Goal: Transaction & Acquisition: Purchase product/service

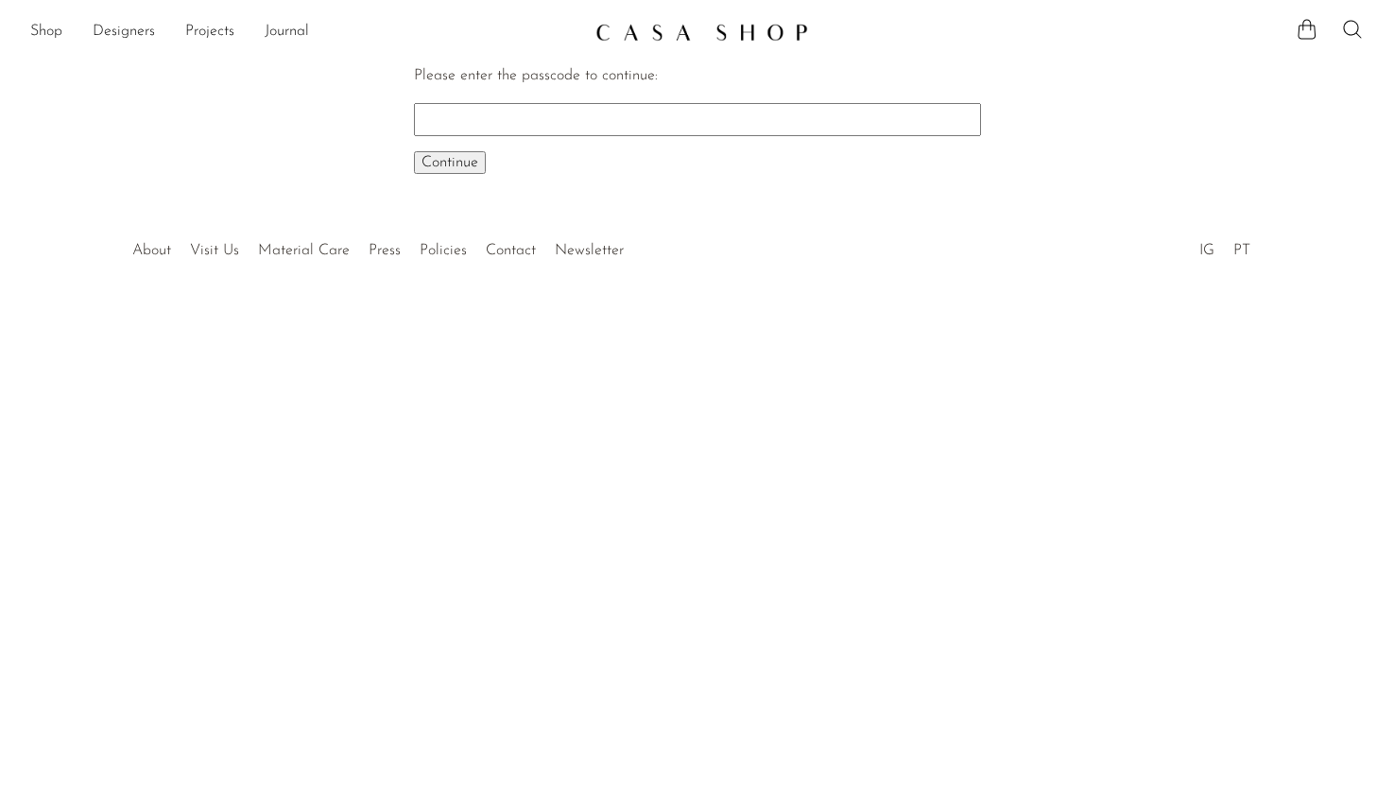
paste input "EARLY"
type input "EARLY"
click at [453, 166] on span "Continue" at bounding box center [449, 162] width 57 height 15
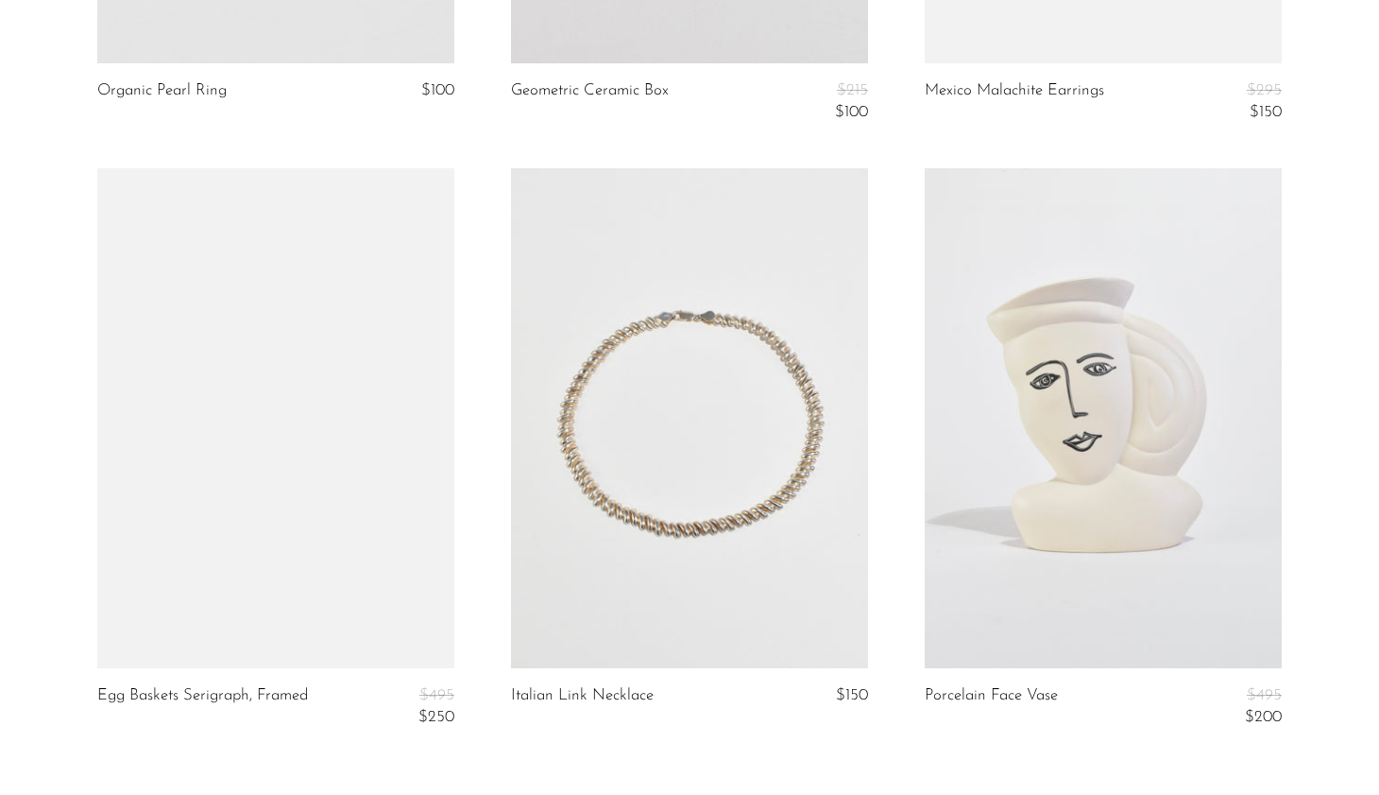
scroll to position [6803, 0]
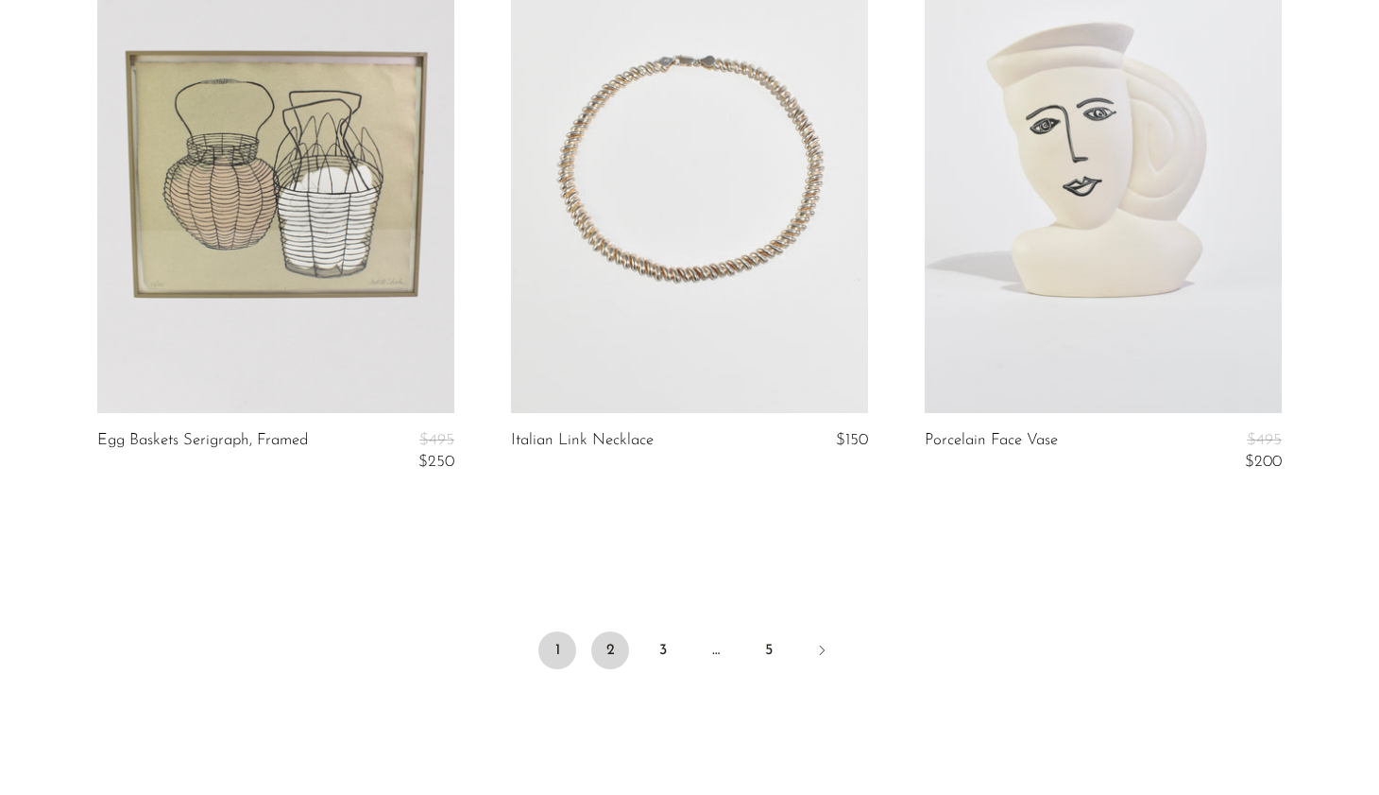
click at [612, 657] on link "2" at bounding box center [610, 650] width 38 height 38
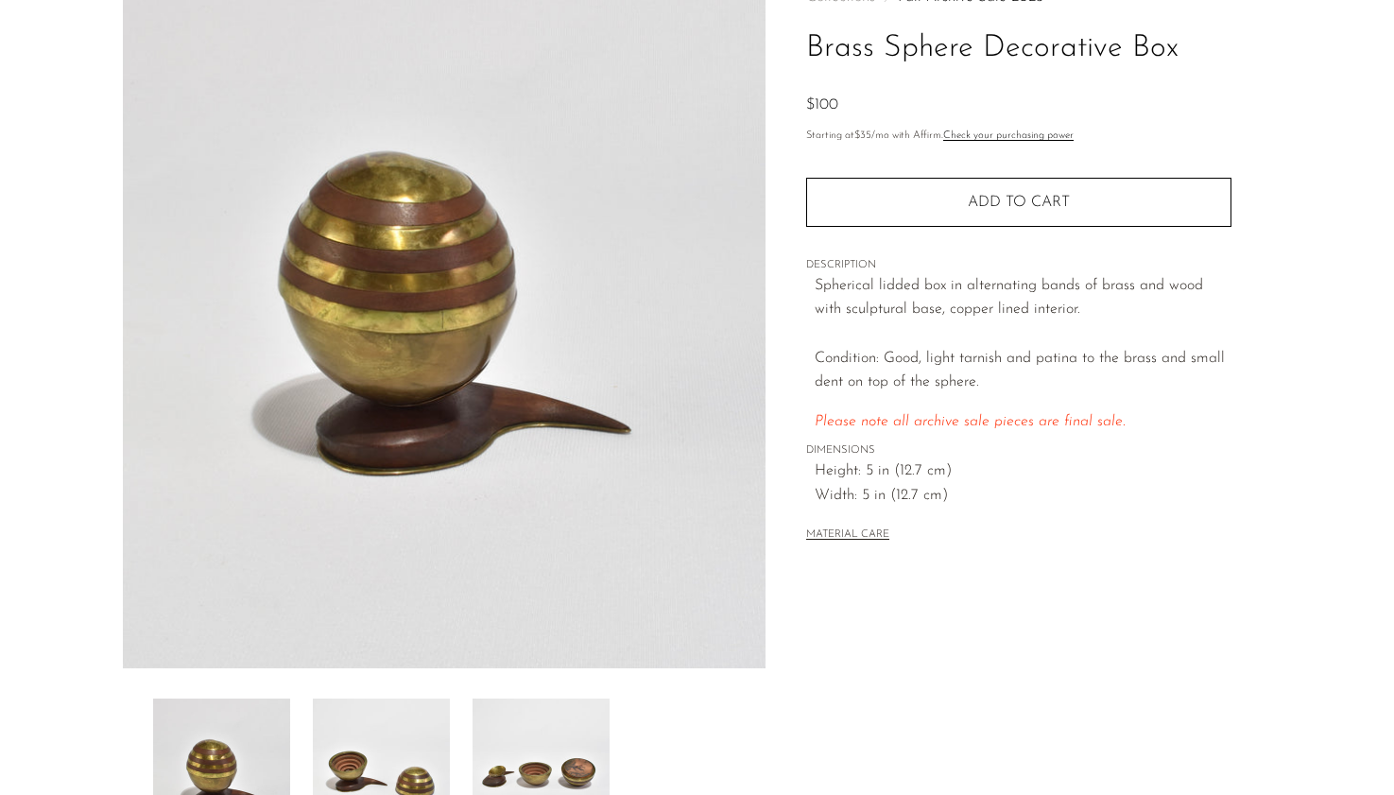
scroll to position [436, 0]
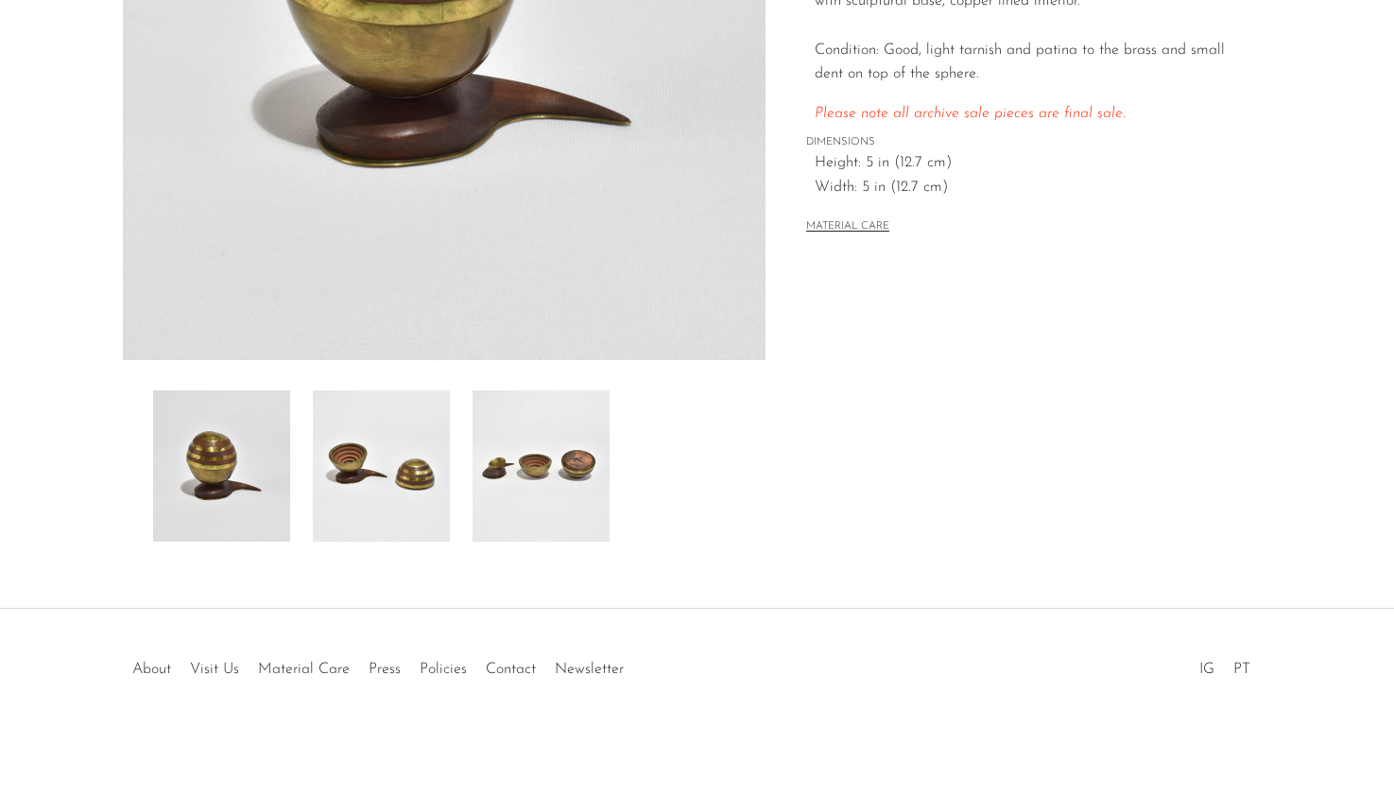
click at [399, 454] on img at bounding box center [381, 465] width 137 height 151
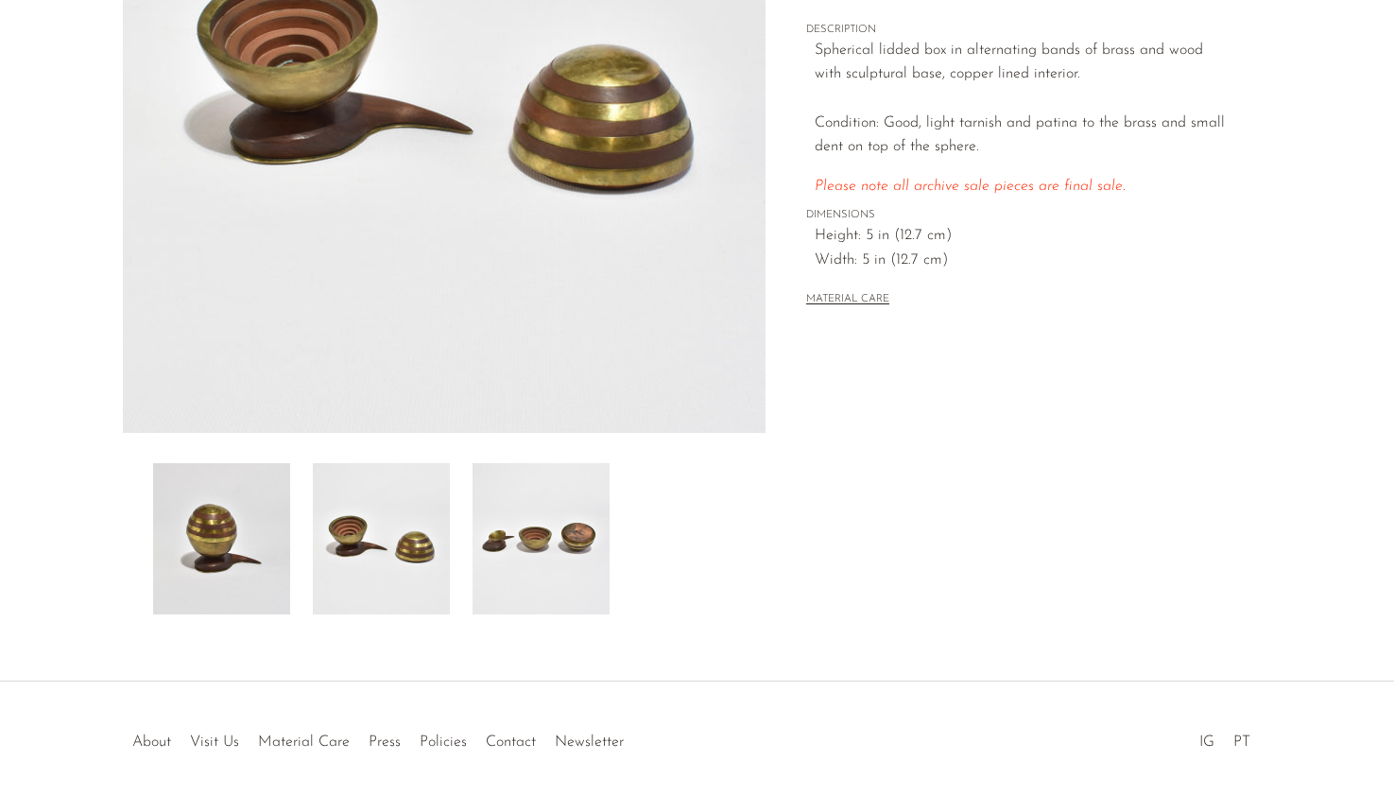
scroll to position [341, 0]
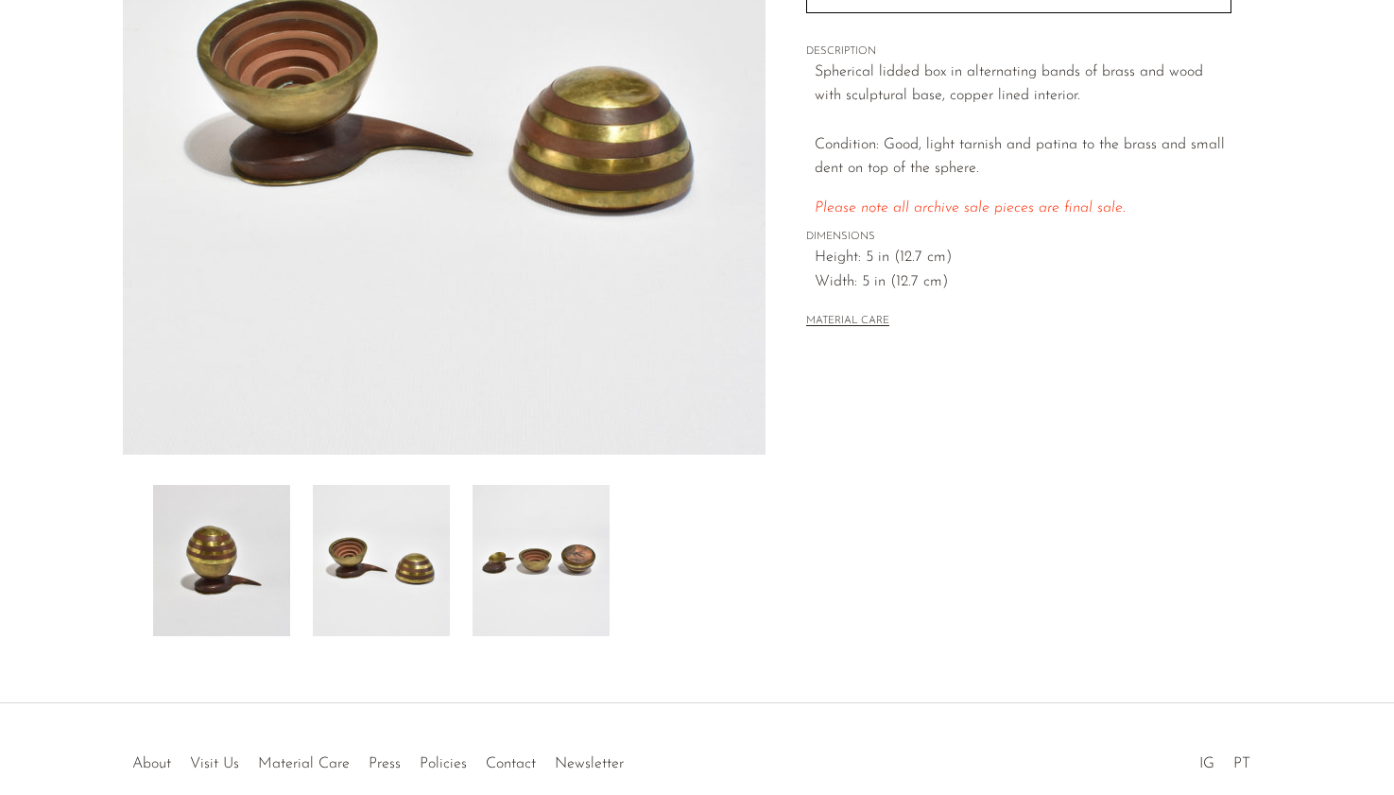
click at [173, 562] on img at bounding box center [221, 560] width 137 height 151
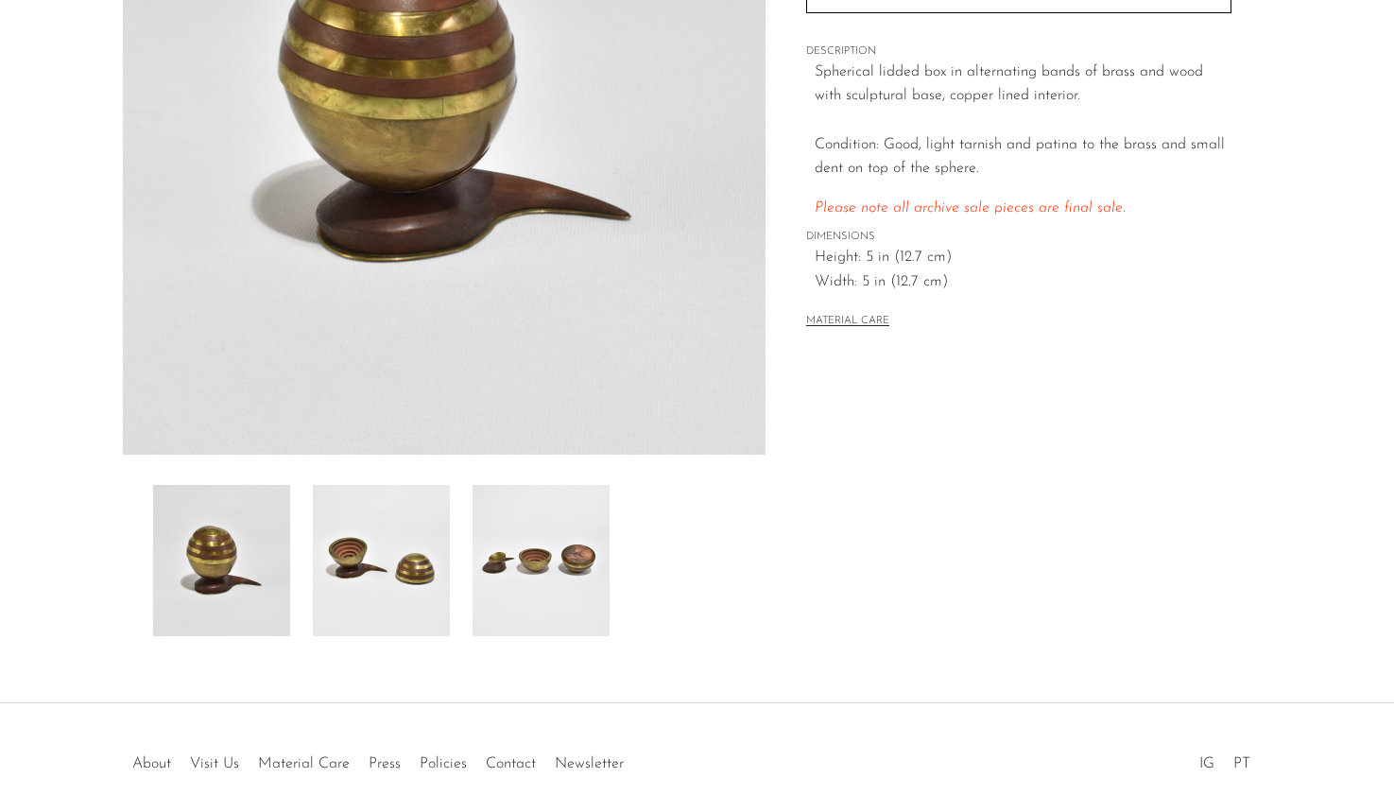
click at [603, 543] on img at bounding box center [540, 560] width 137 height 151
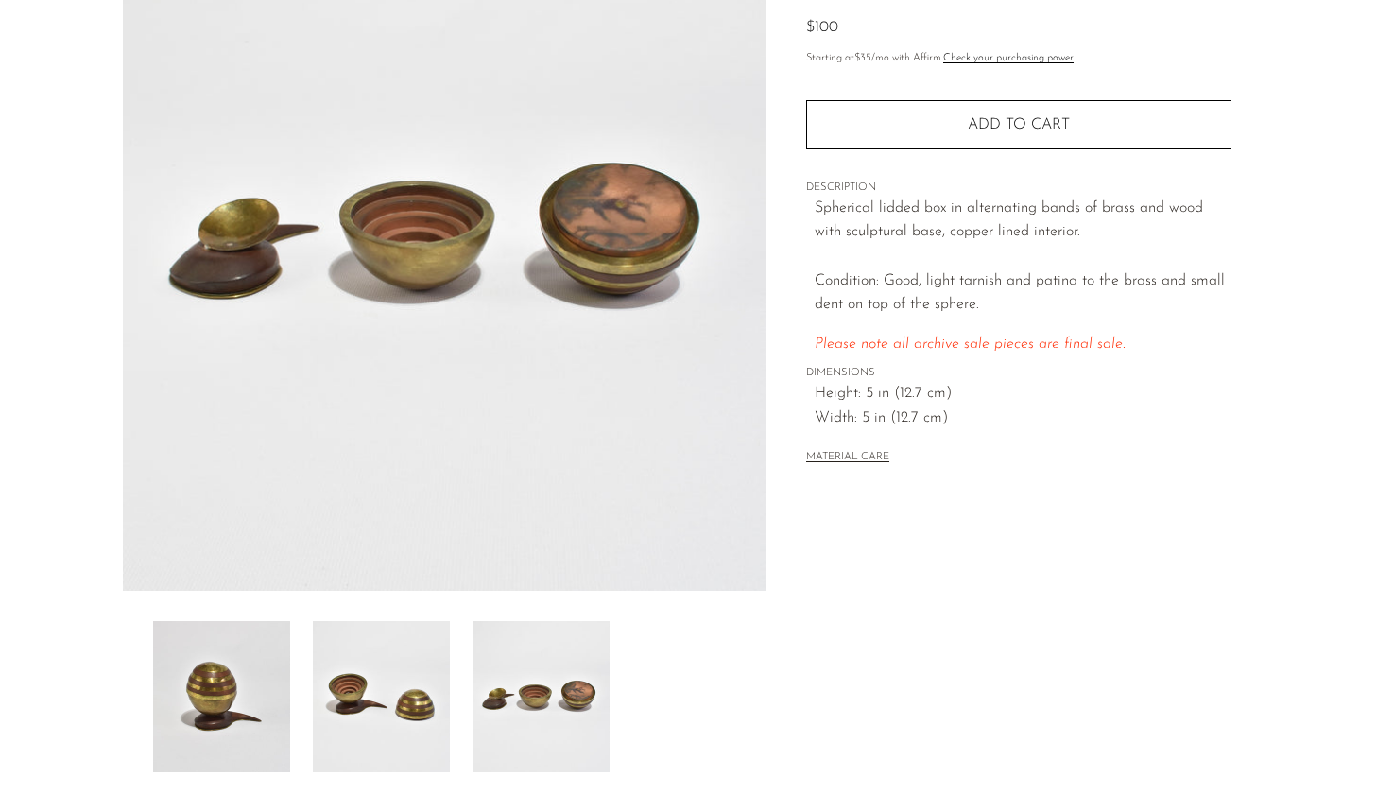
scroll to position [152, 0]
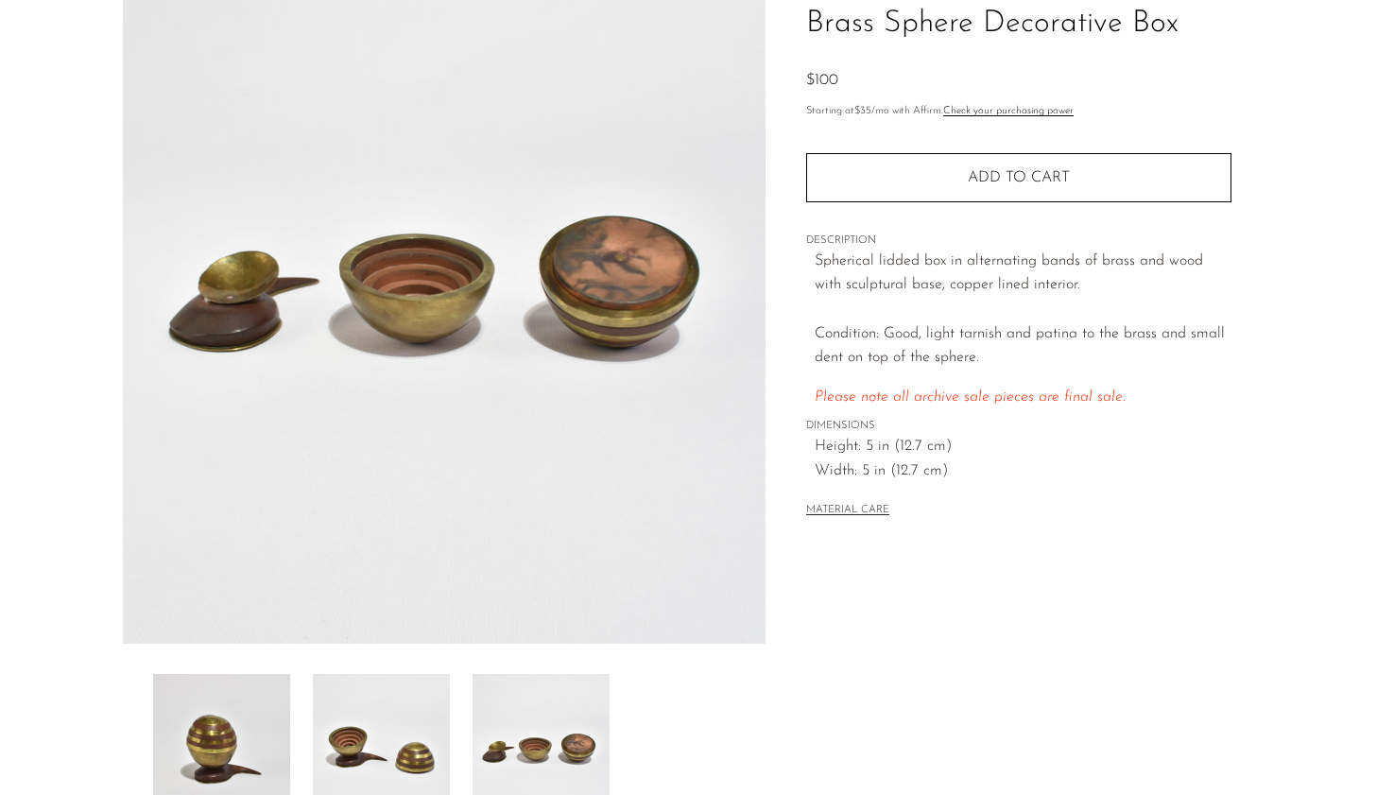
click at [219, 736] on img at bounding box center [221, 749] width 137 height 151
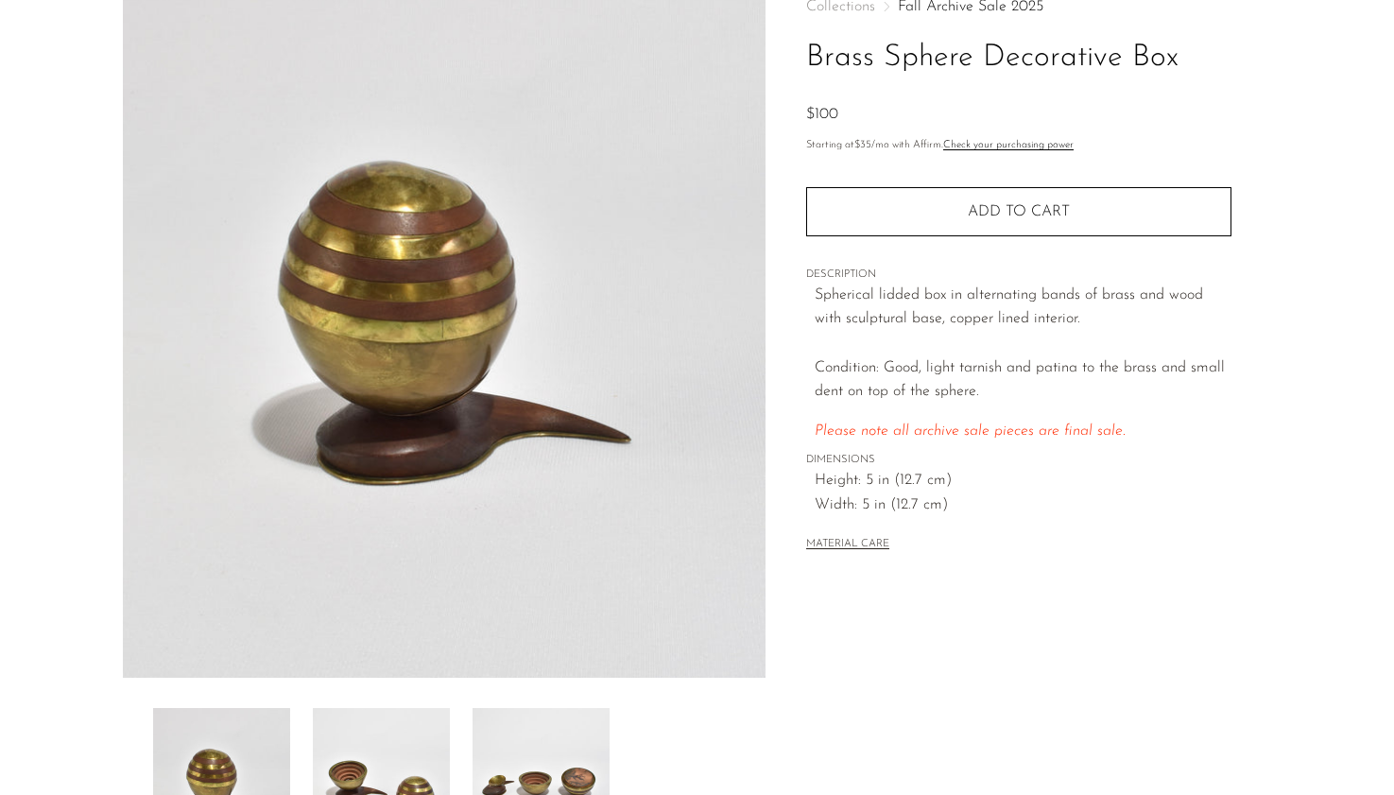
scroll to position [247, 0]
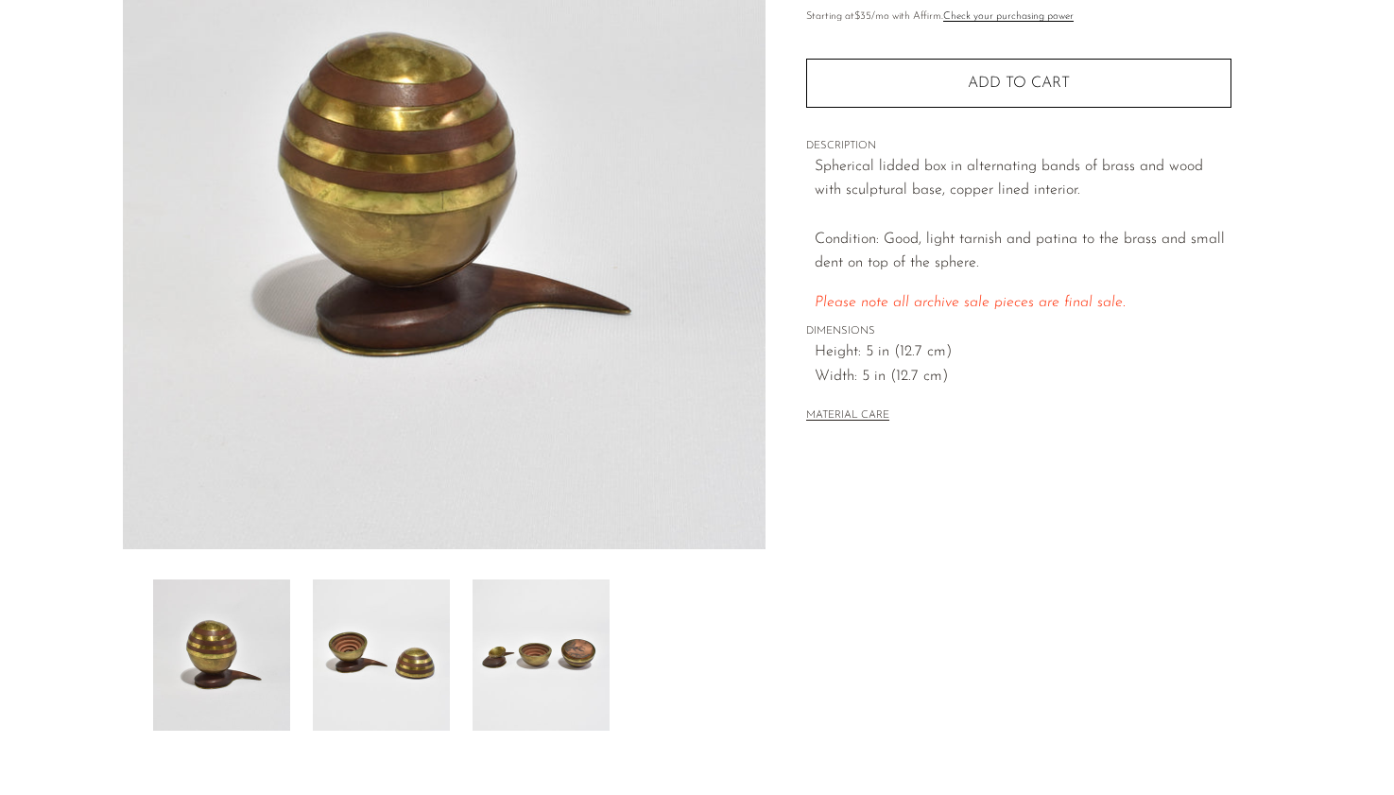
click at [376, 683] on img at bounding box center [381, 654] width 137 height 151
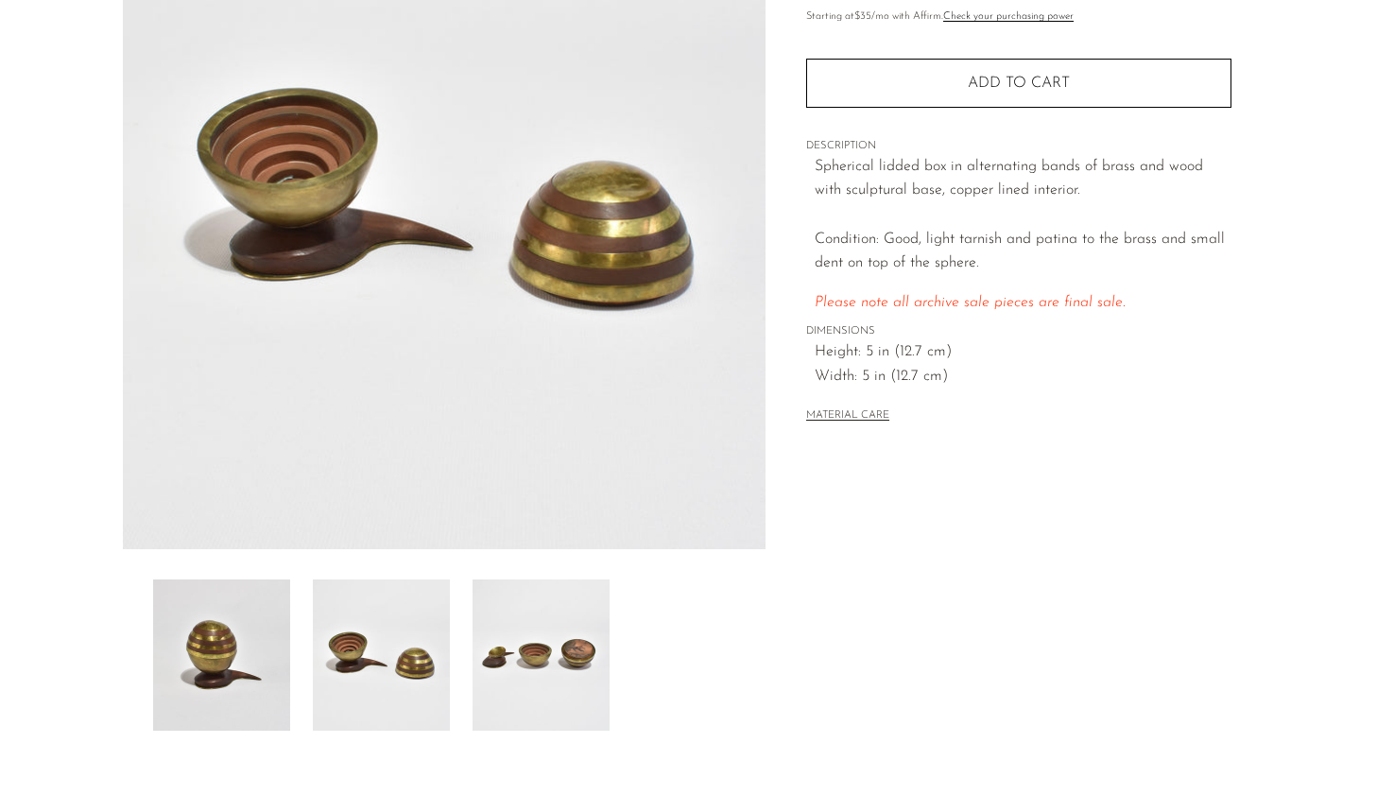
click at [518, 626] on img at bounding box center [540, 654] width 137 height 151
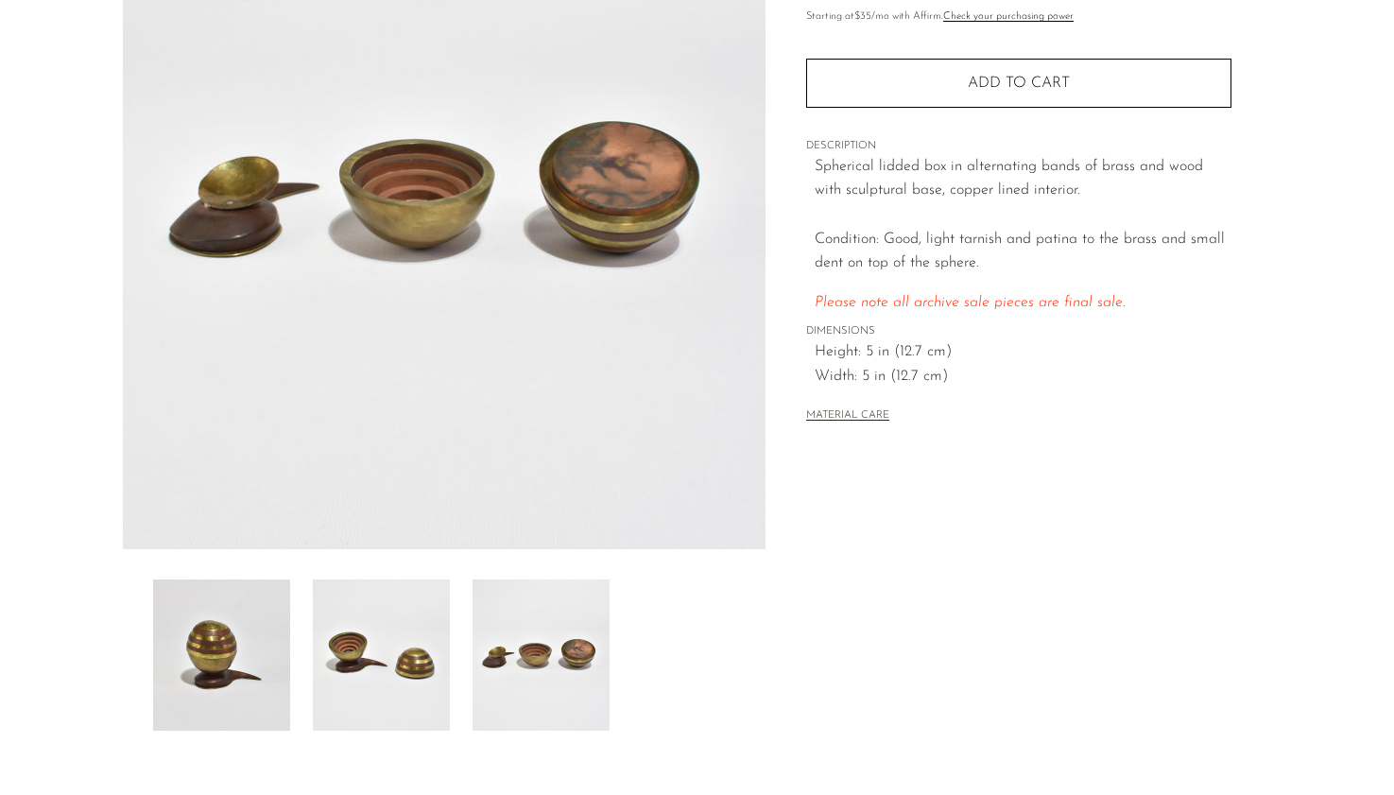
click at [382, 637] on img at bounding box center [381, 654] width 137 height 151
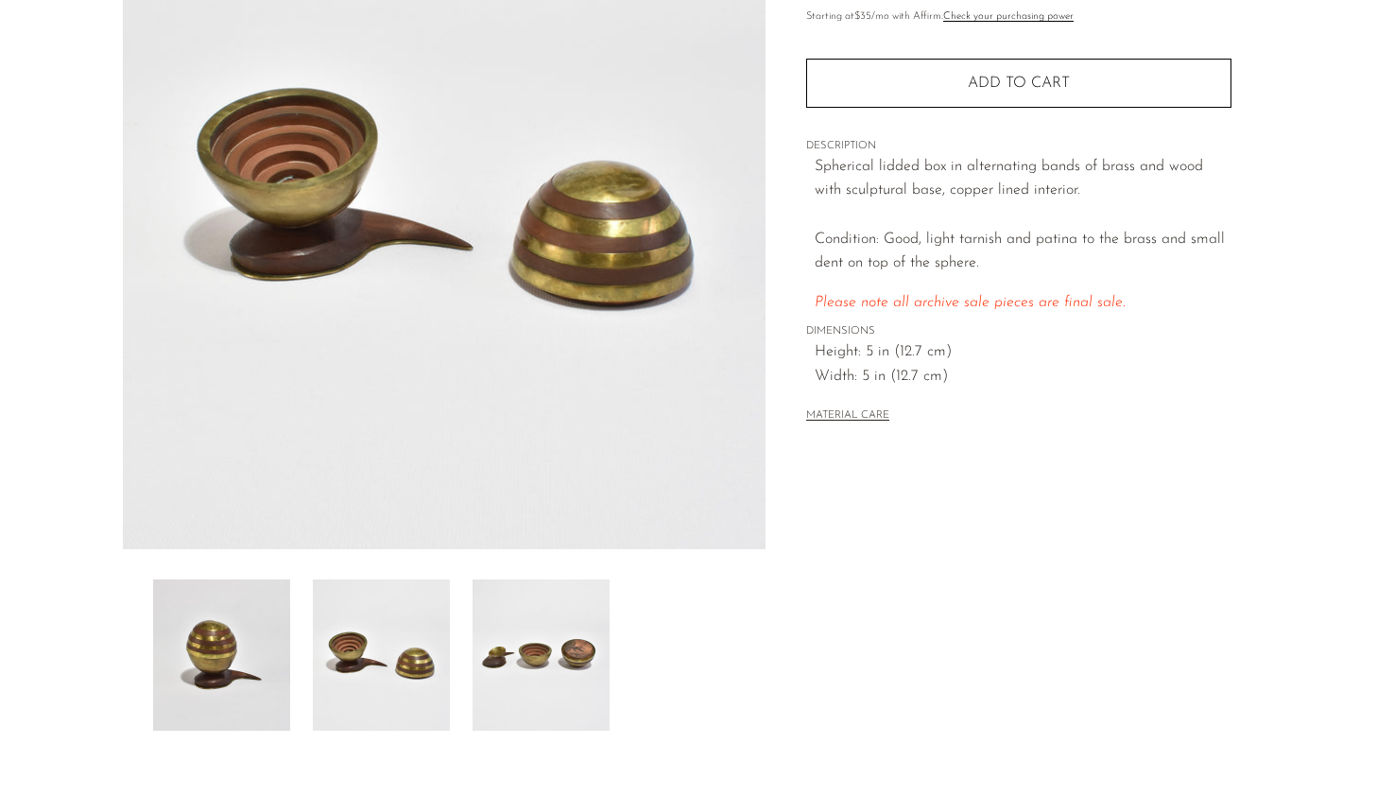
click at [547, 641] on img at bounding box center [540, 654] width 137 height 151
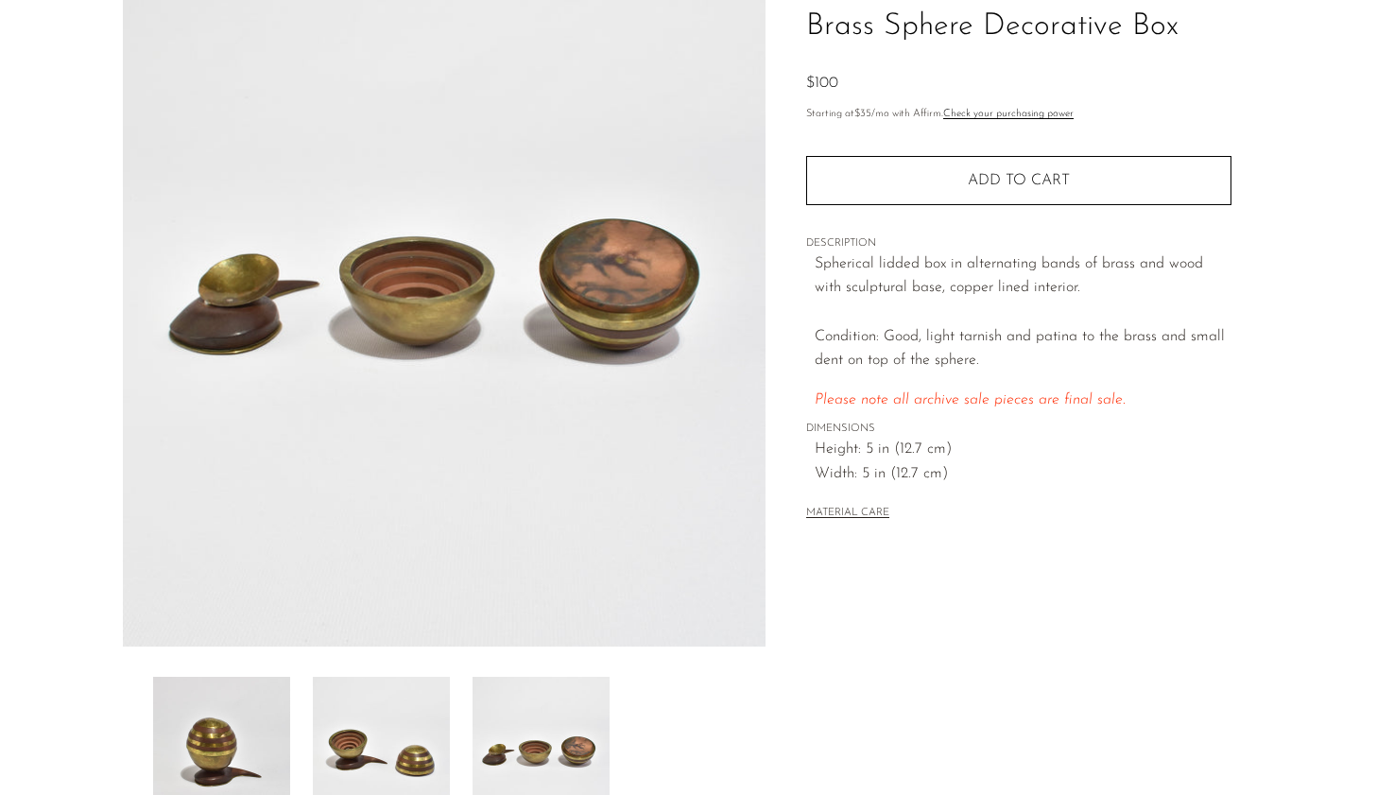
scroll to position [152, 0]
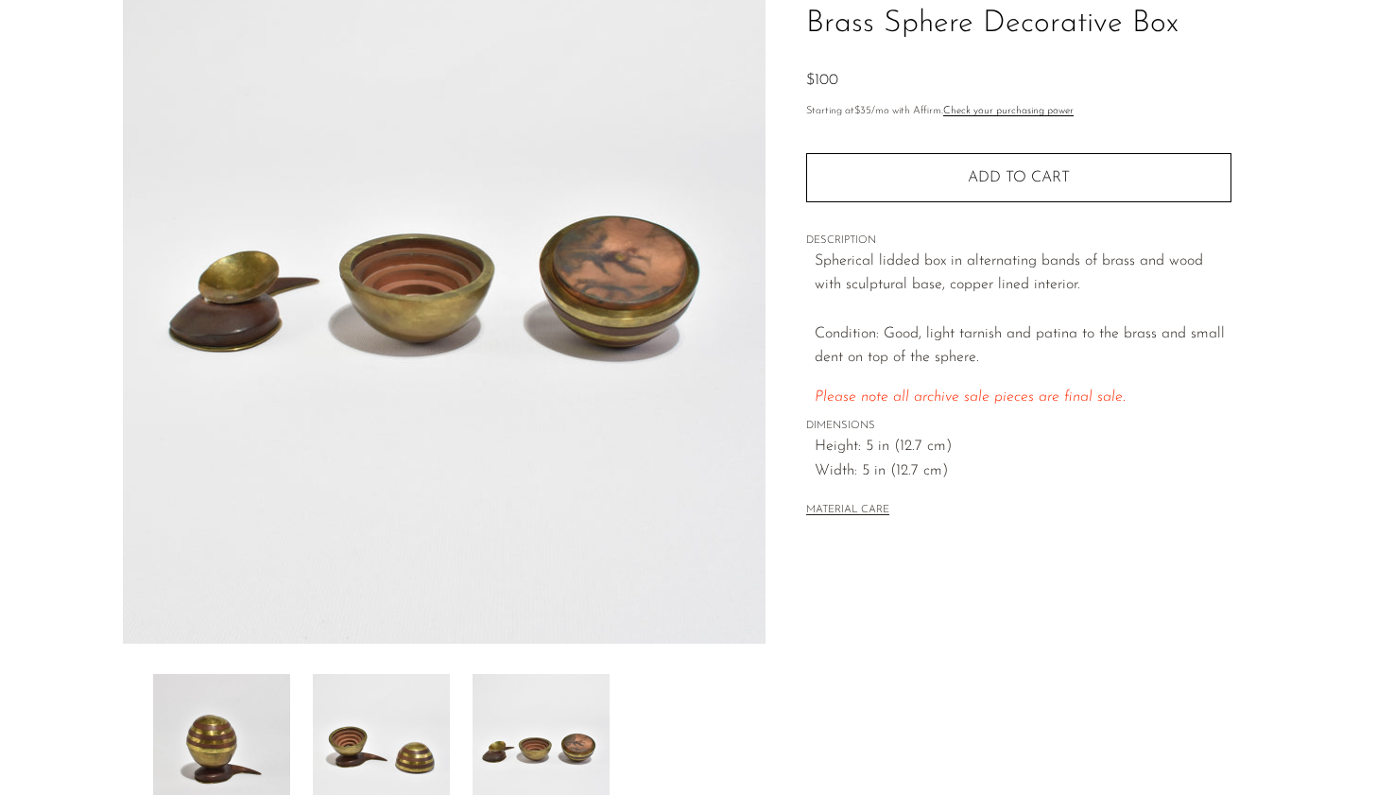
click at [384, 724] on img at bounding box center [381, 749] width 137 height 151
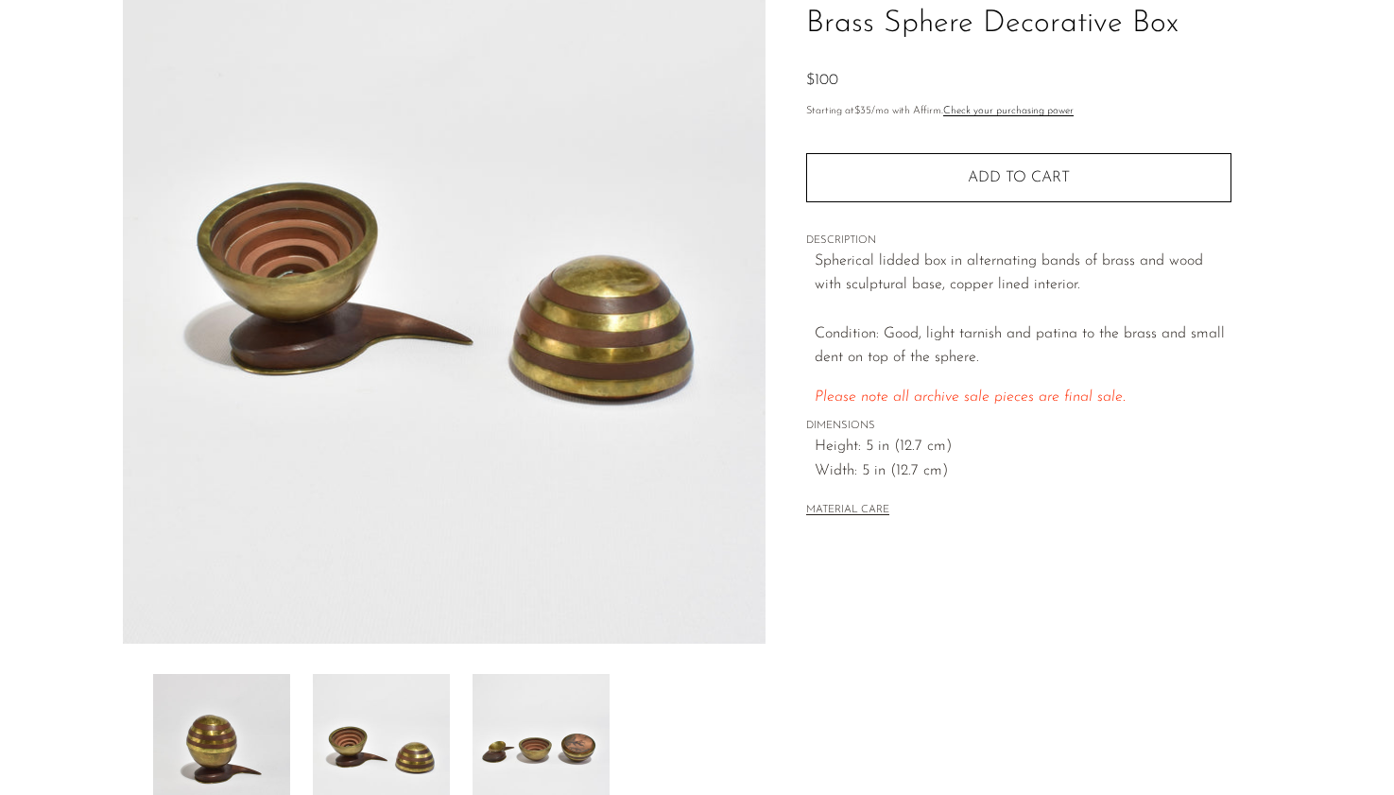
click at [502, 738] on img at bounding box center [540, 749] width 137 height 151
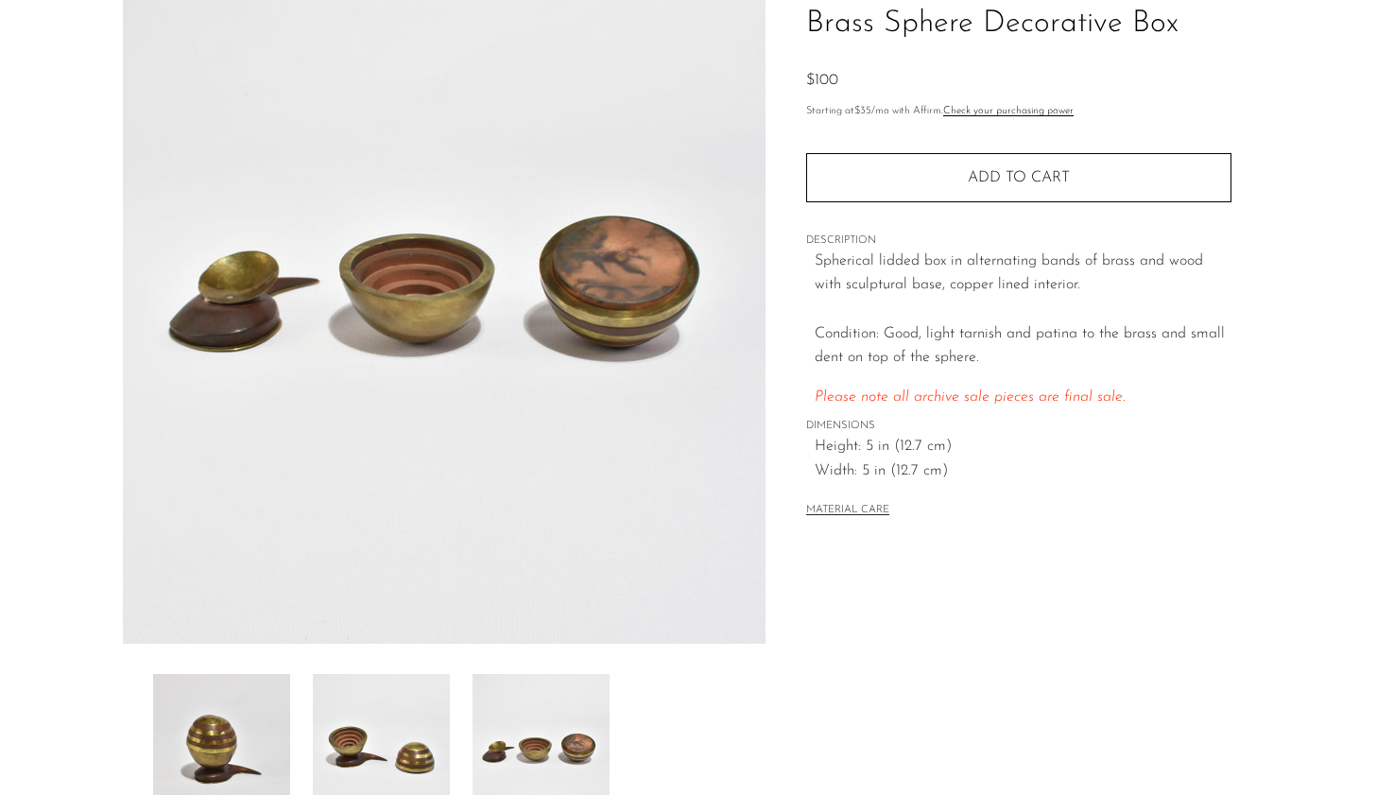
click at [208, 729] on img at bounding box center [221, 749] width 137 height 151
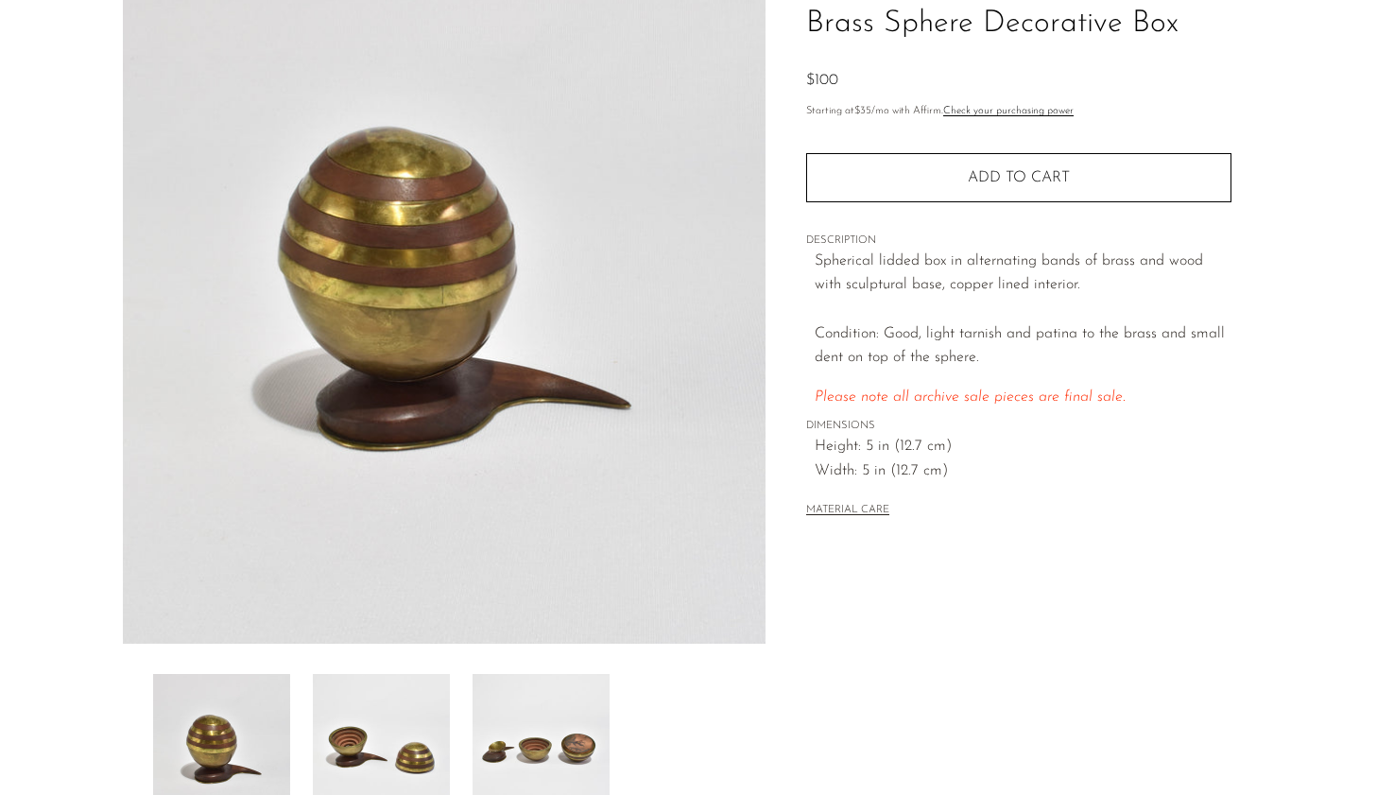
click at [383, 695] on img at bounding box center [381, 749] width 137 height 151
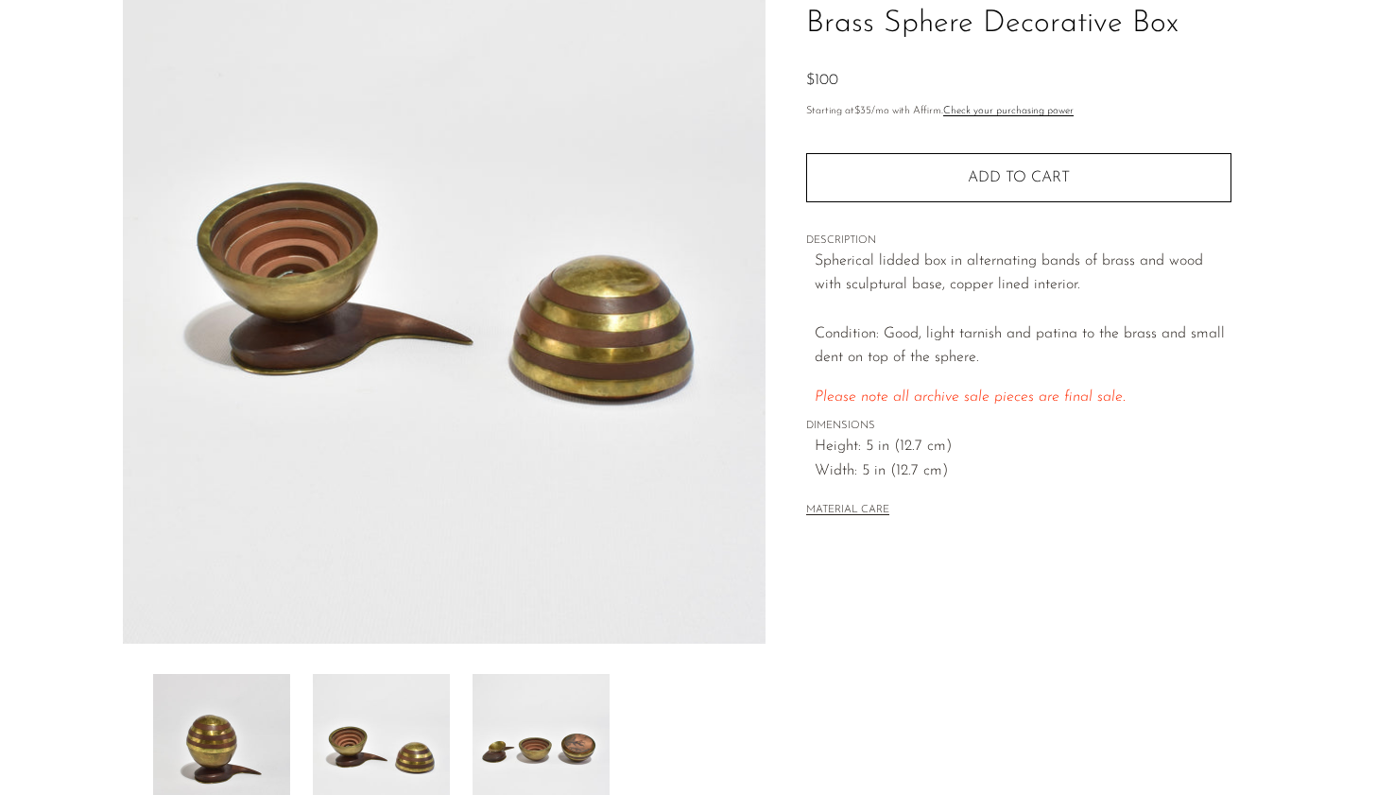
click at [262, 715] on img at bounding box center [221, 749] width 137 height 151
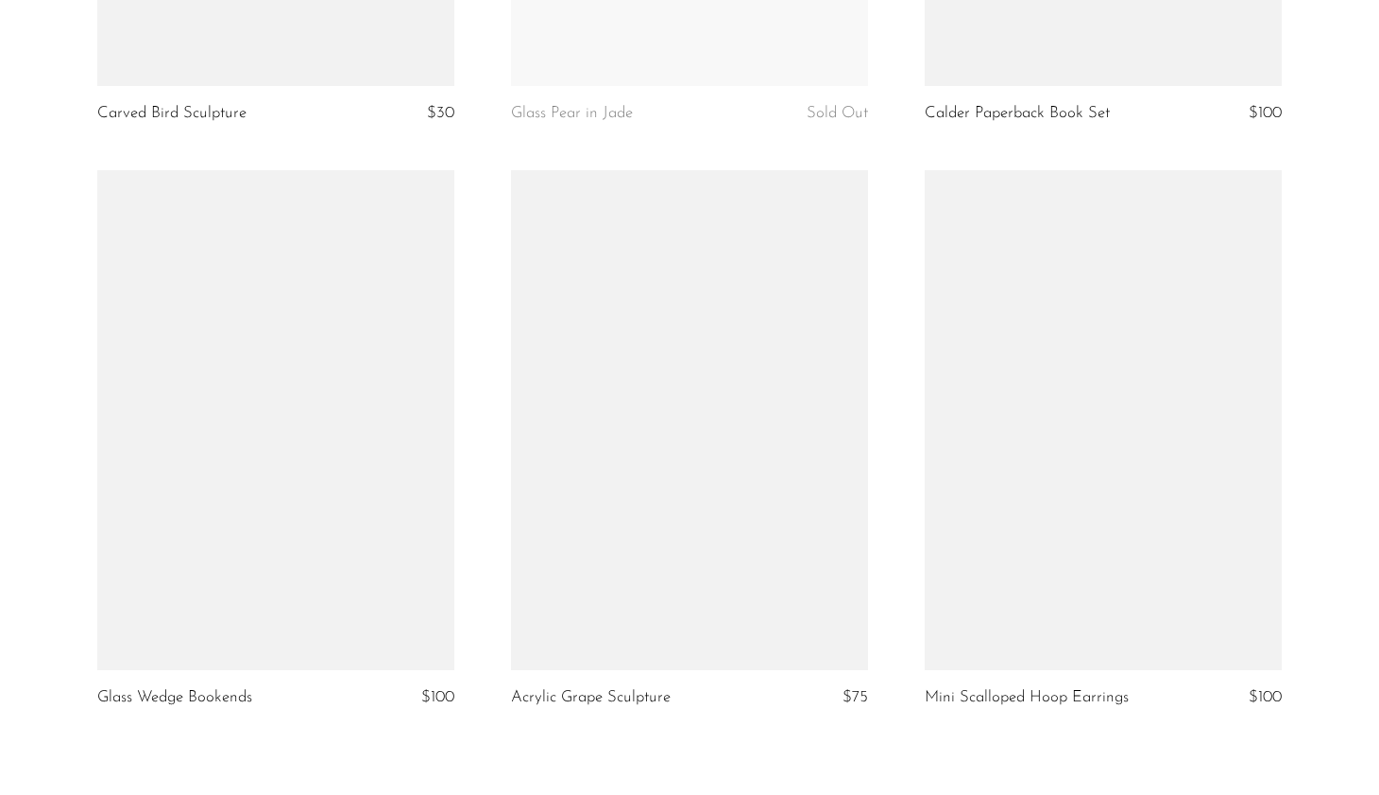
scroll to position [6708, 0]
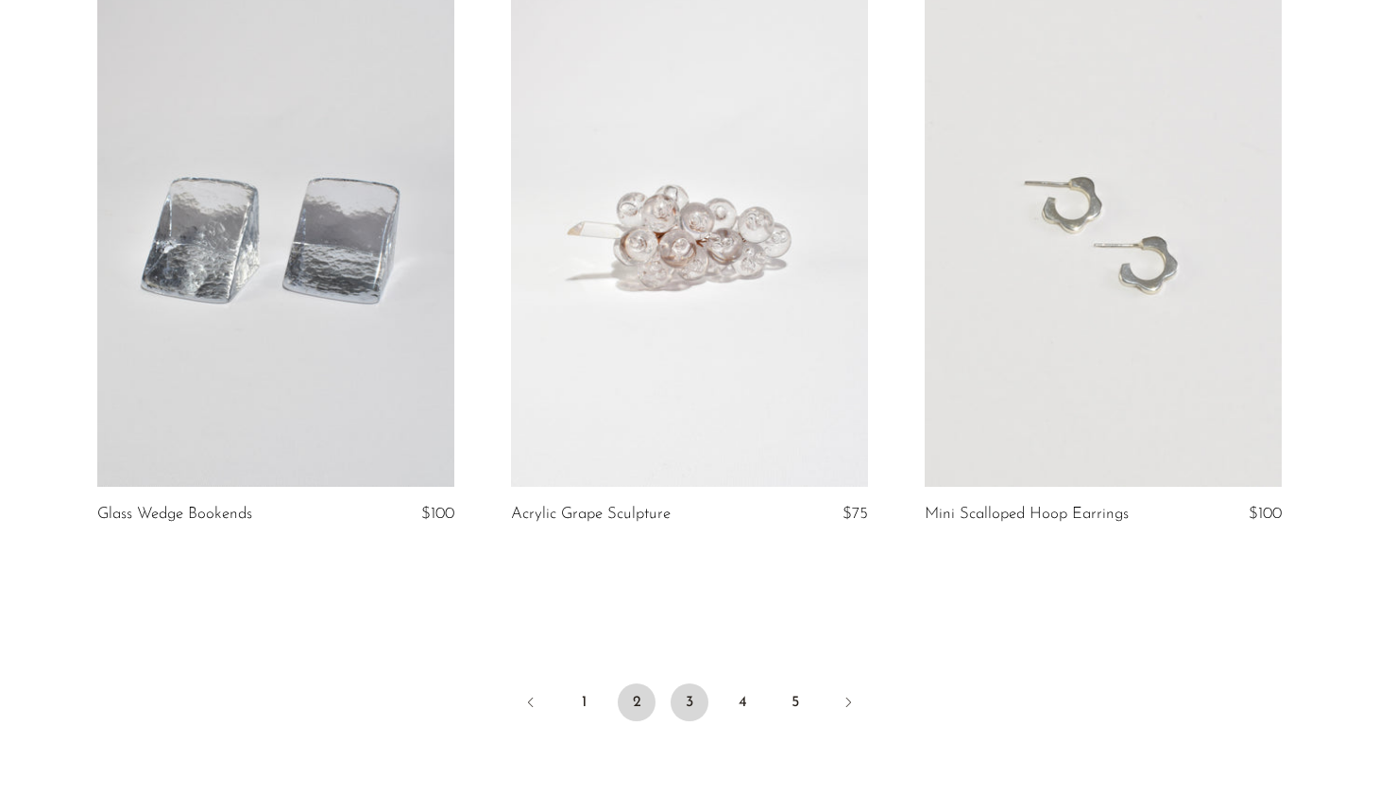
click at [695, 697] on link "3" at bounding box center [690, 702] width 38 height 38
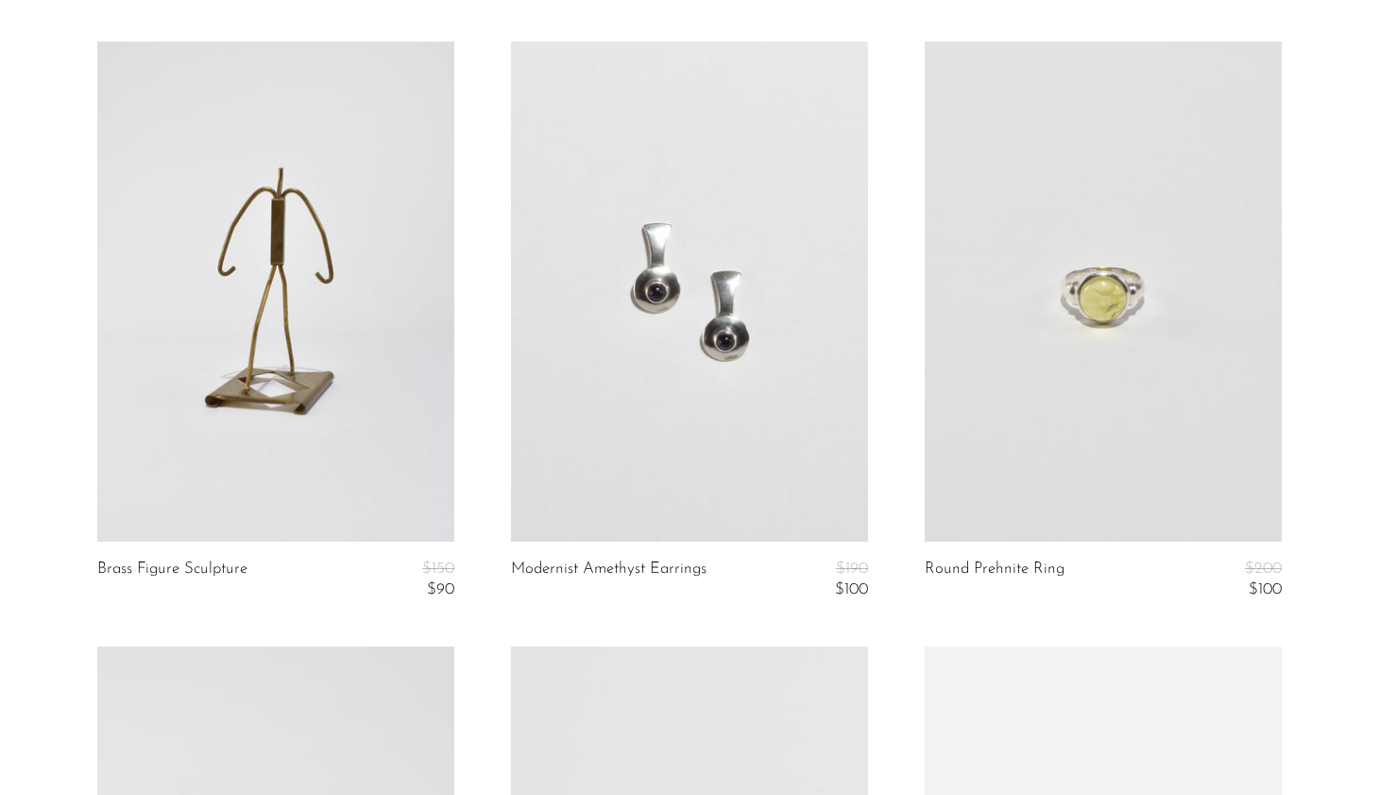
scroll to position [661, 0]
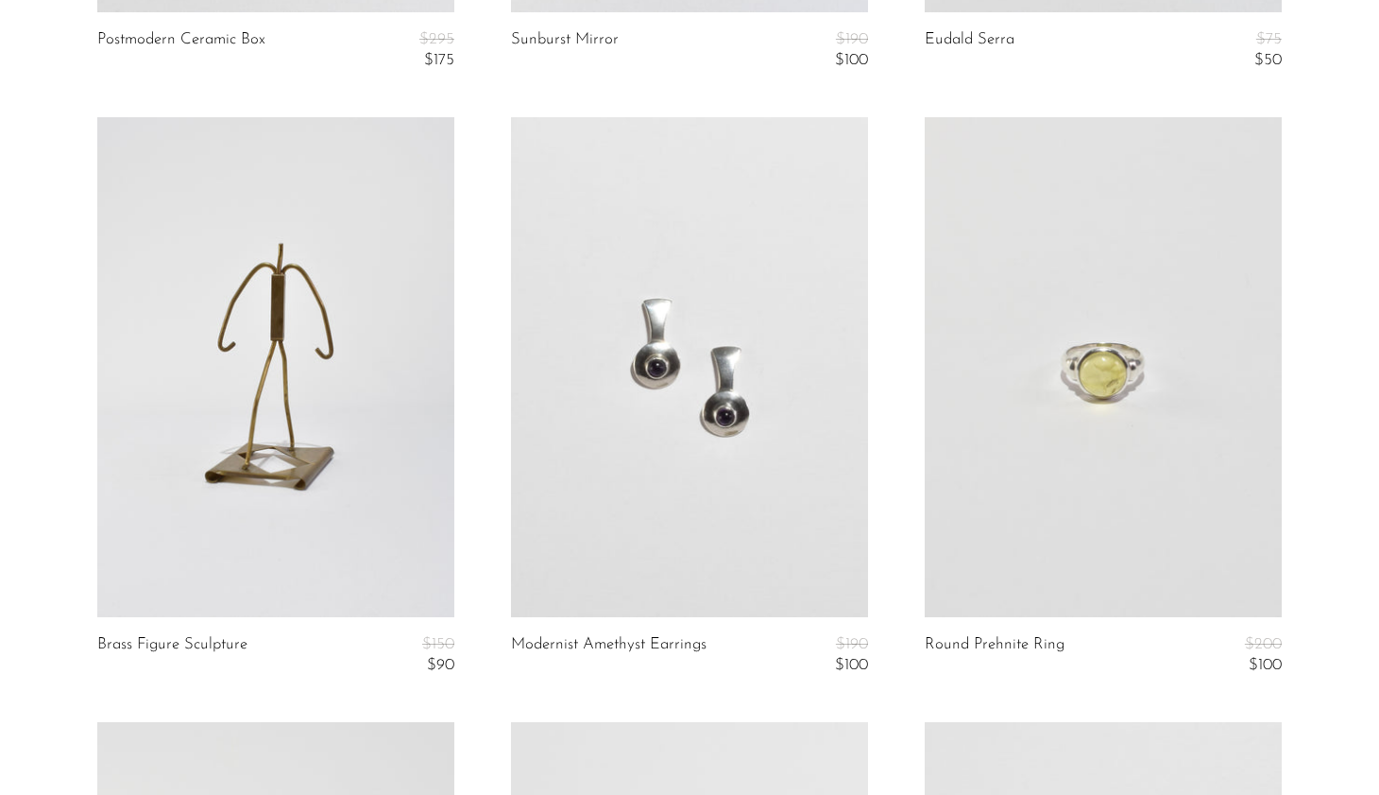
drag, startPoint x: 748, startPoint y: 372, endPoint x: 1361, endPoint y: 230, distance: 628.6
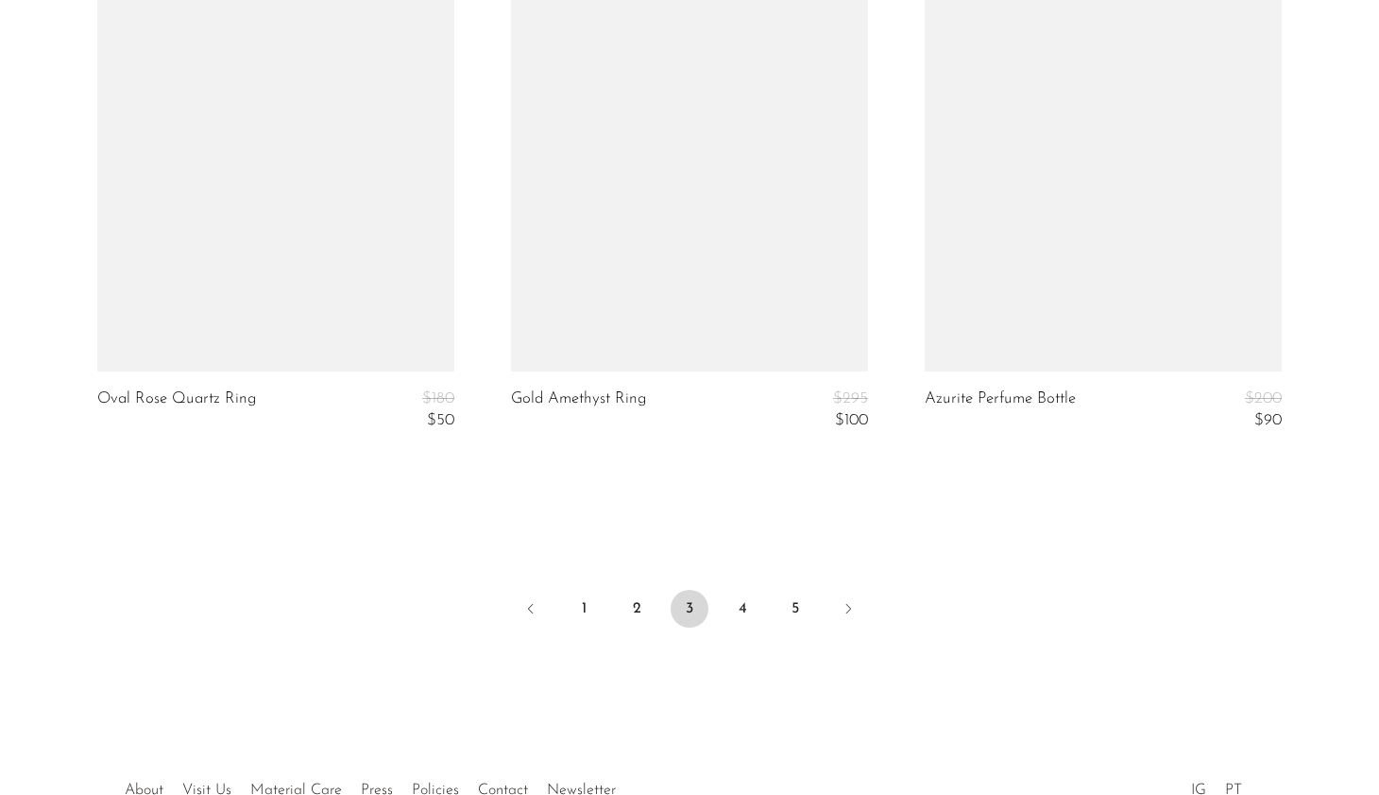
scroll to position [7055, 0]
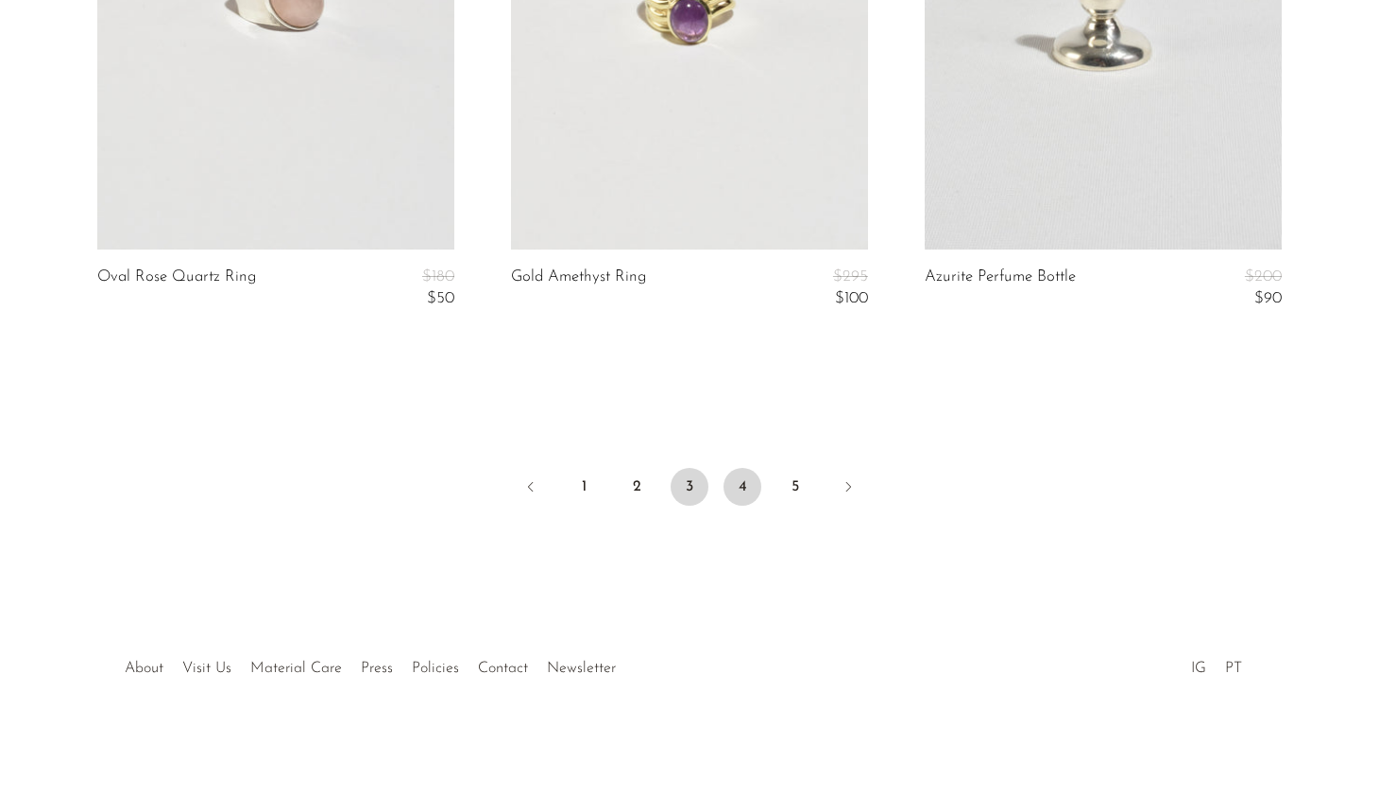
click at [741, 492] on link "4" at bounding box center [743, 487] width 38 height 38
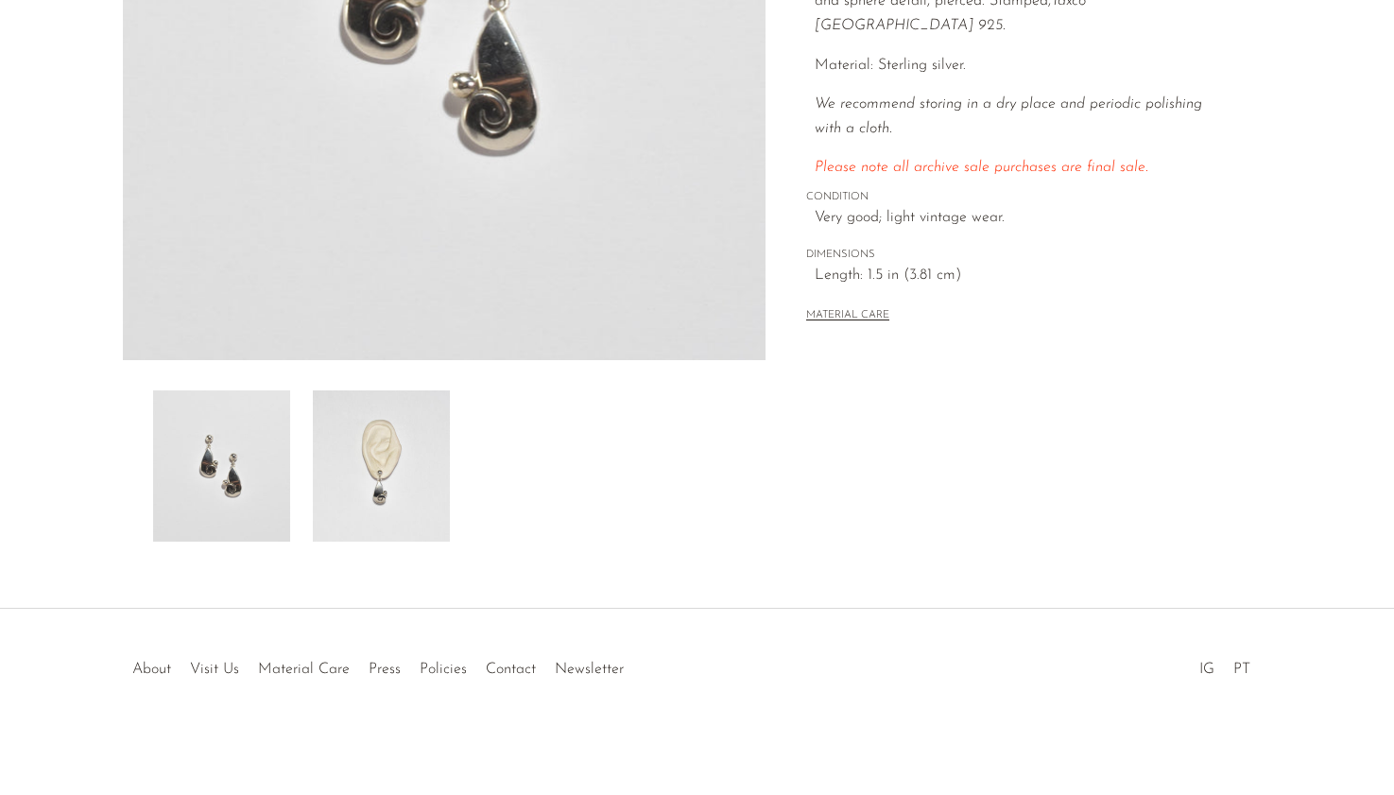
click at [370, 425] on img at bounding box center [381, 465] width 137 height 151
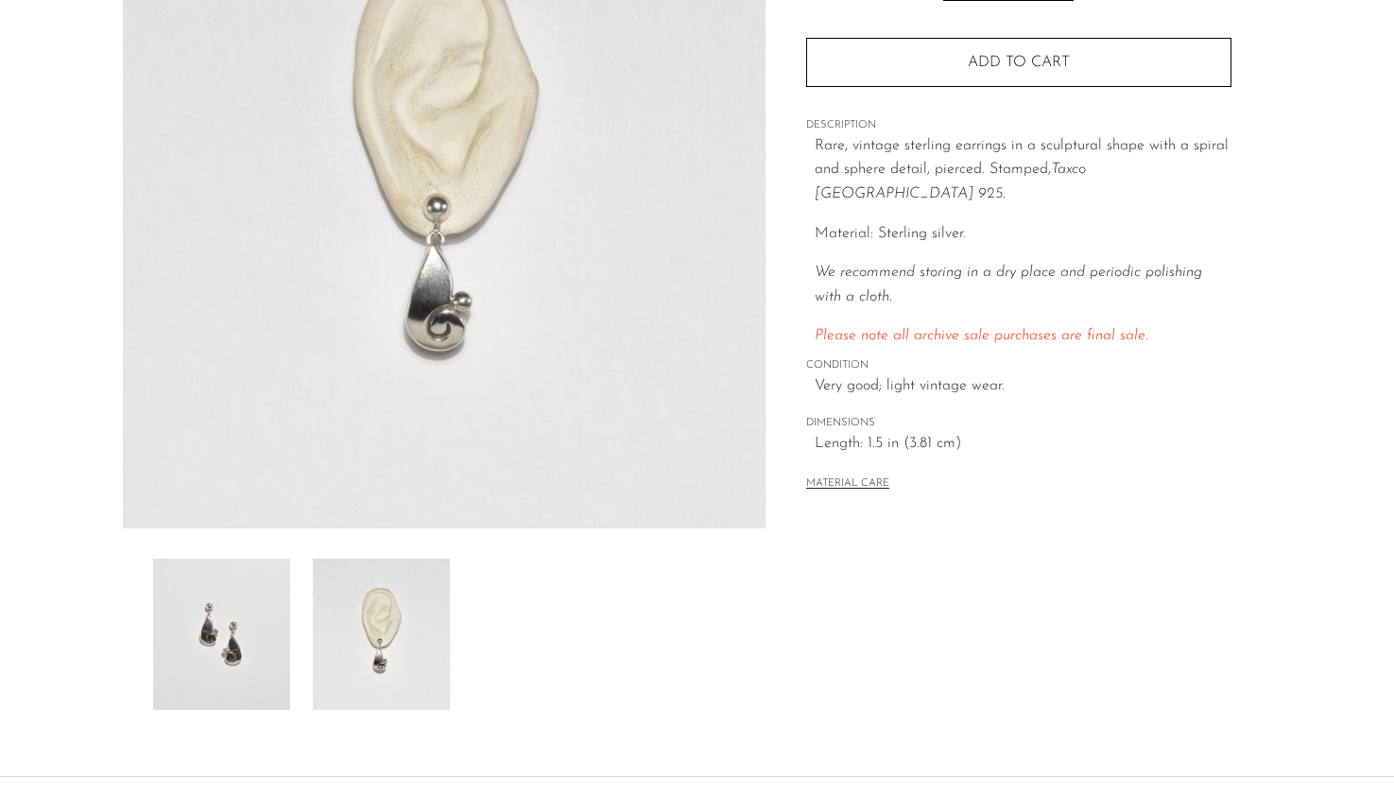
scroll to position [247, 0]
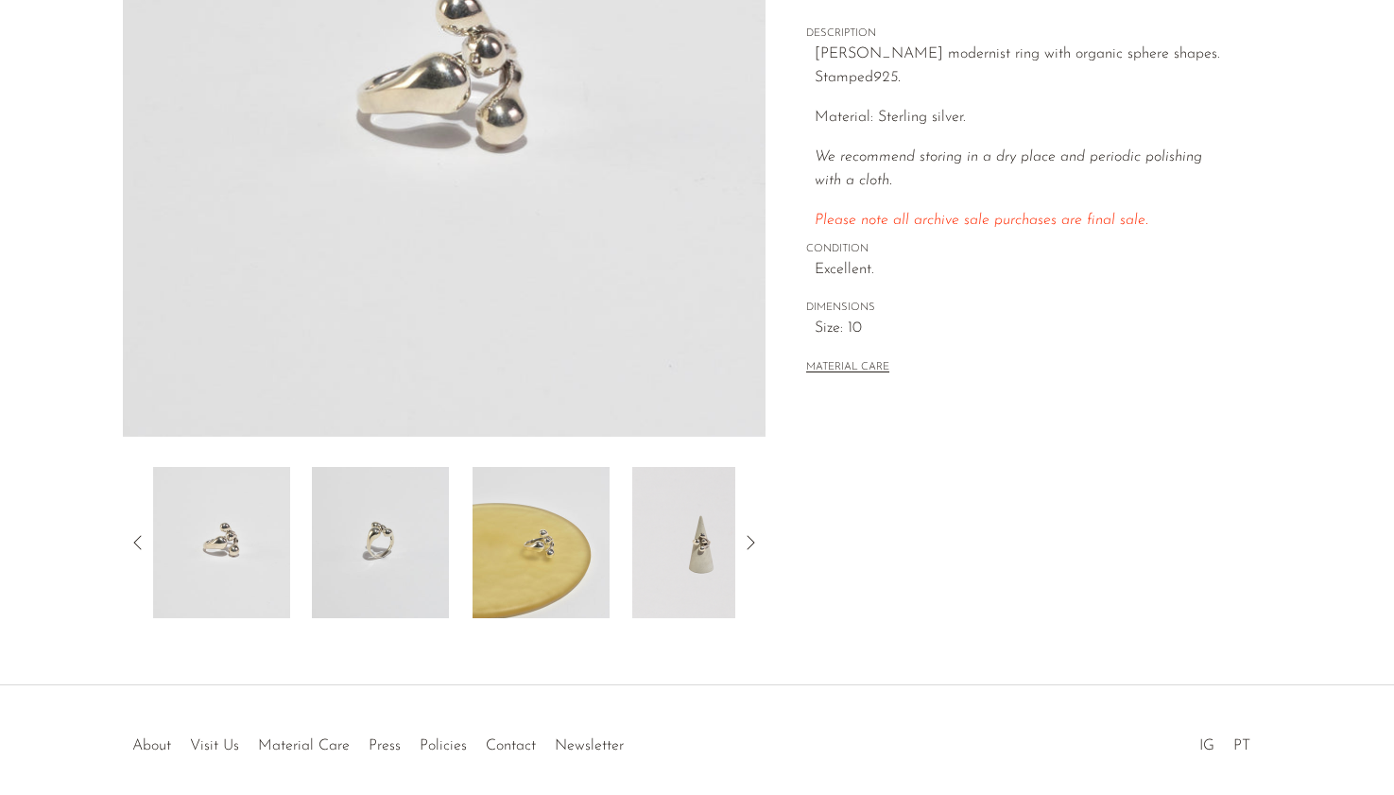
scroll to position [436, 0]
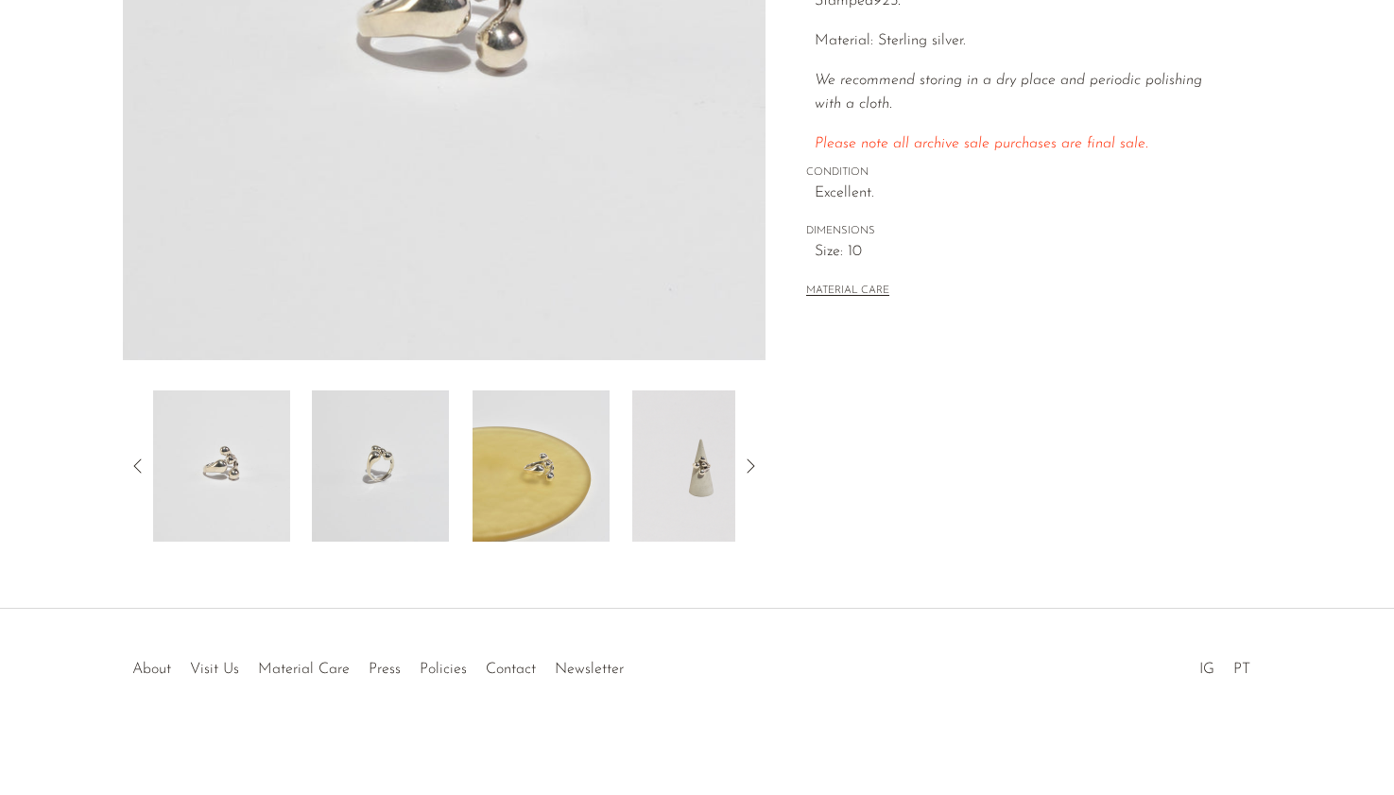
click at [581, 492] on img at bounding box center [540, 465] width 137 height 151
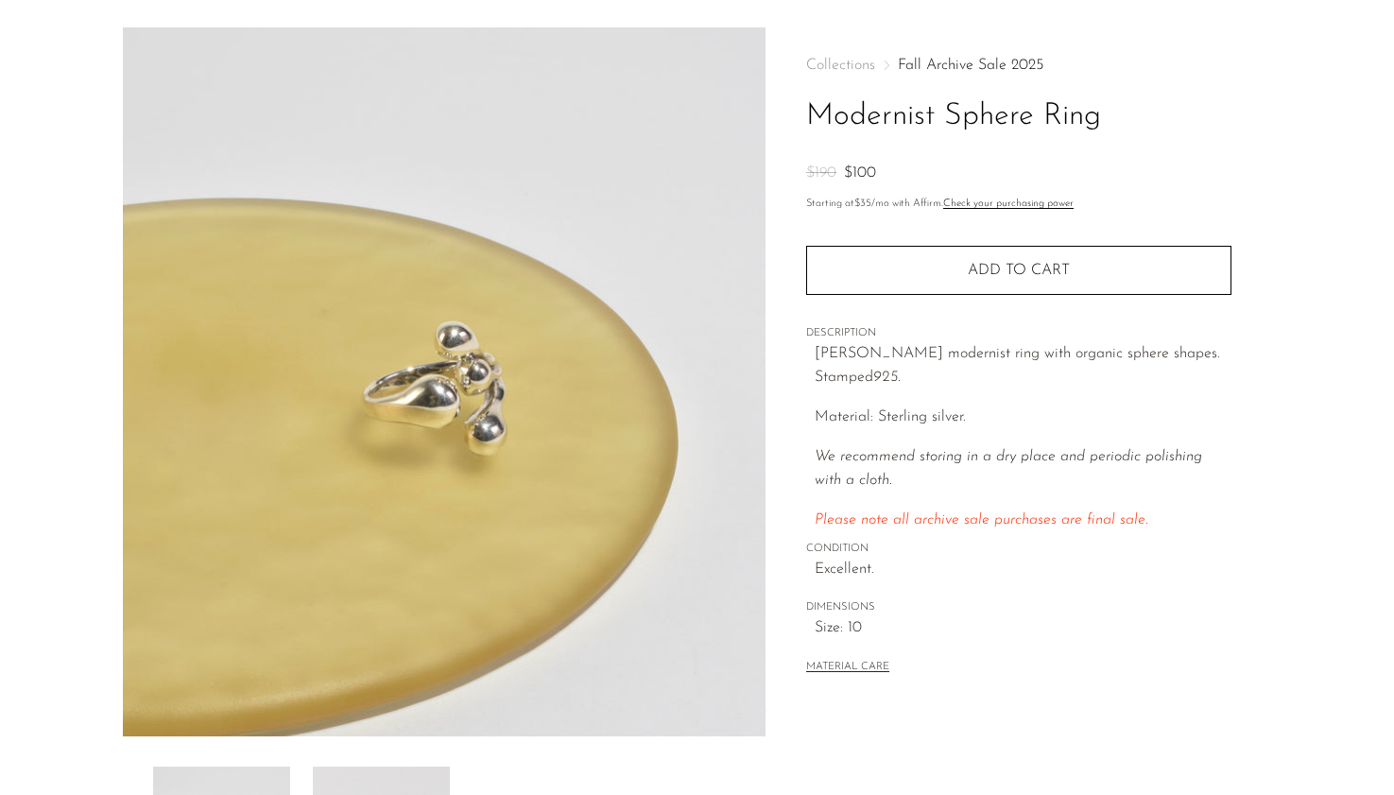
scroll to position [0, 0]
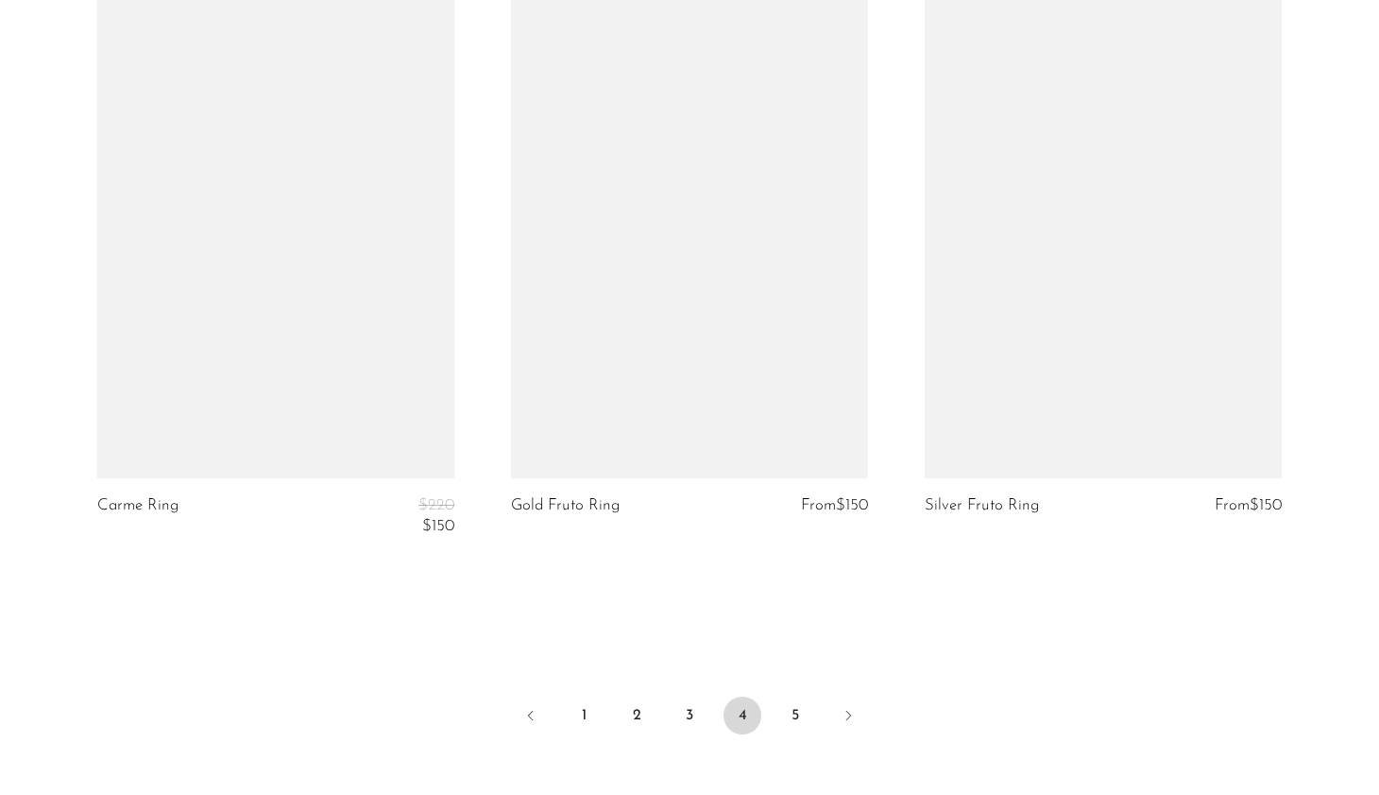
scroll to position [6992, 0]
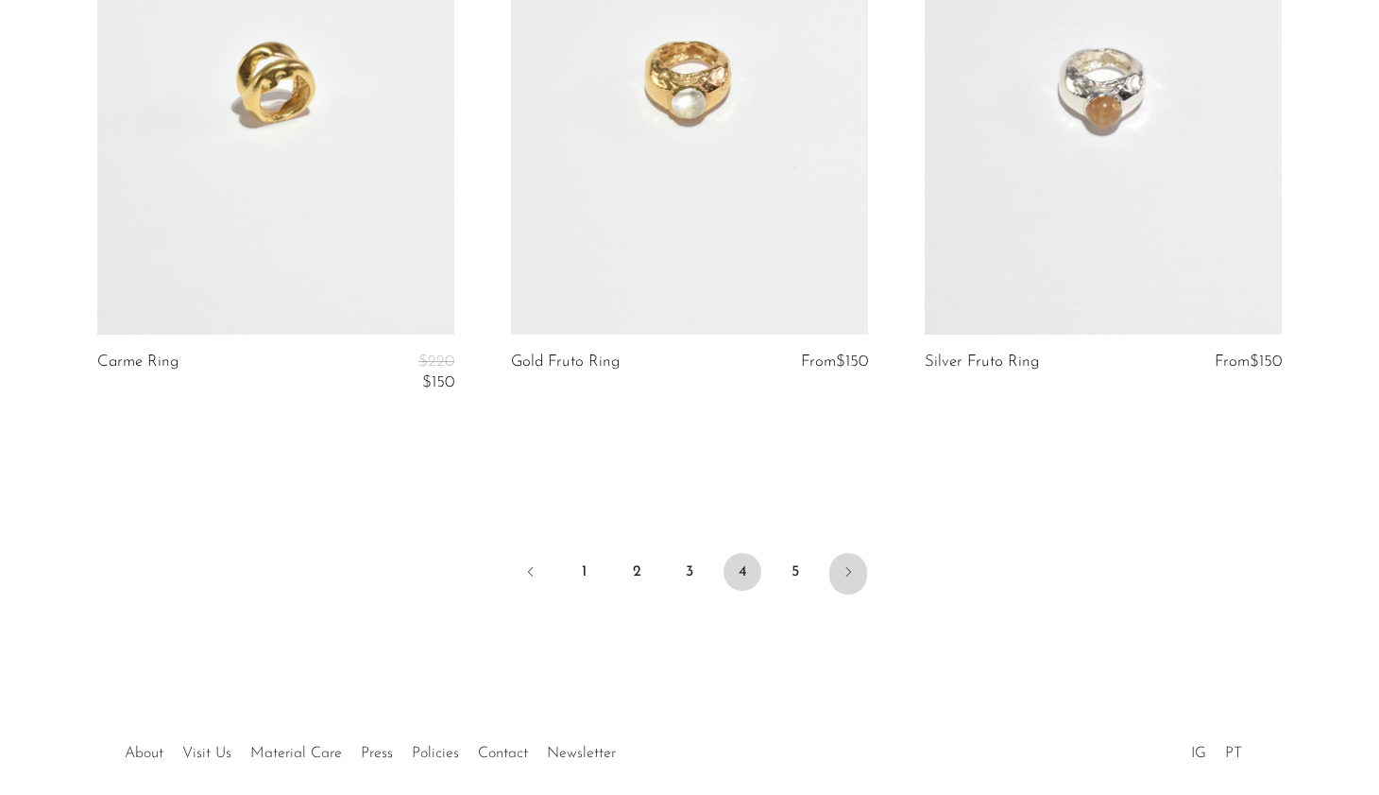
click at [843, 566] on icon "Next" at bounding box center [848, 571] width 15 height 15
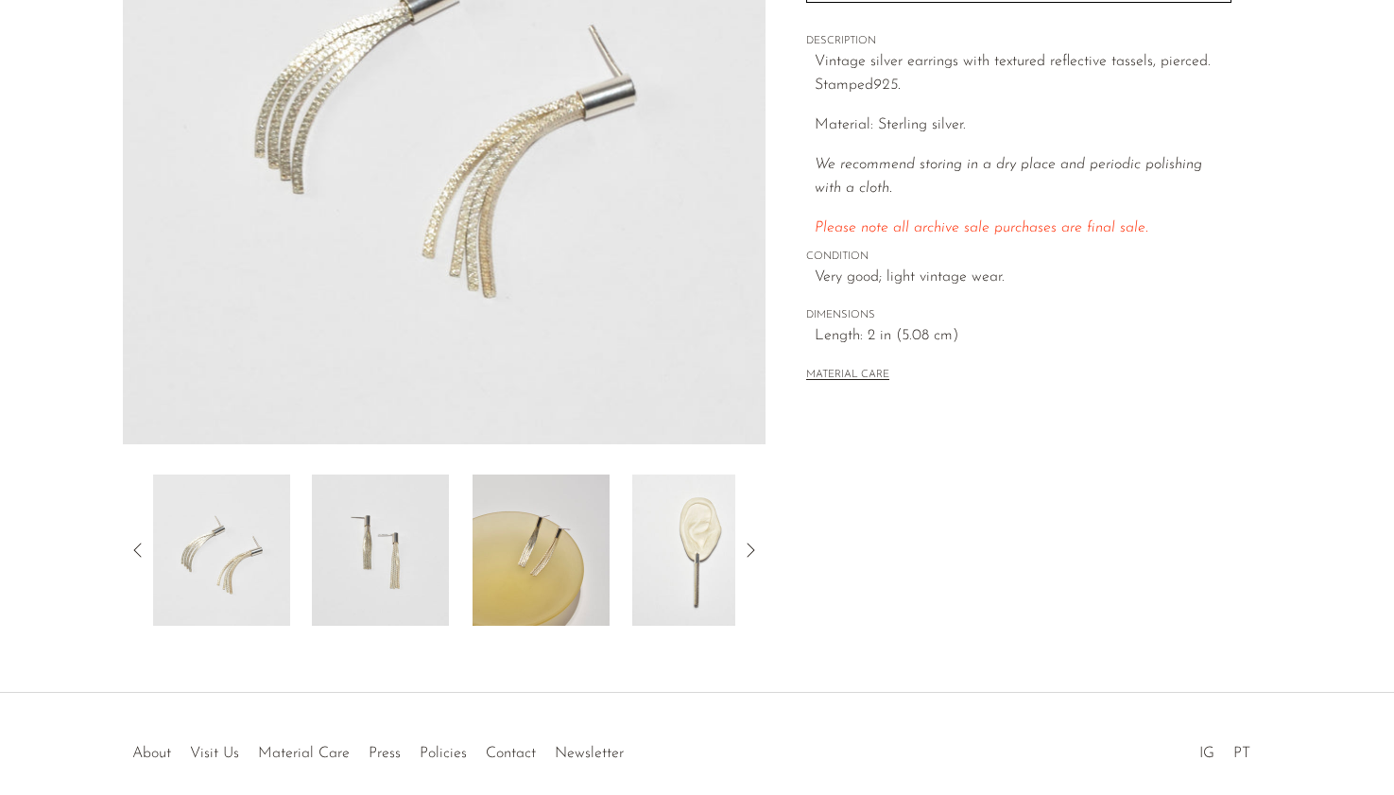
scroll to position [436, 0]
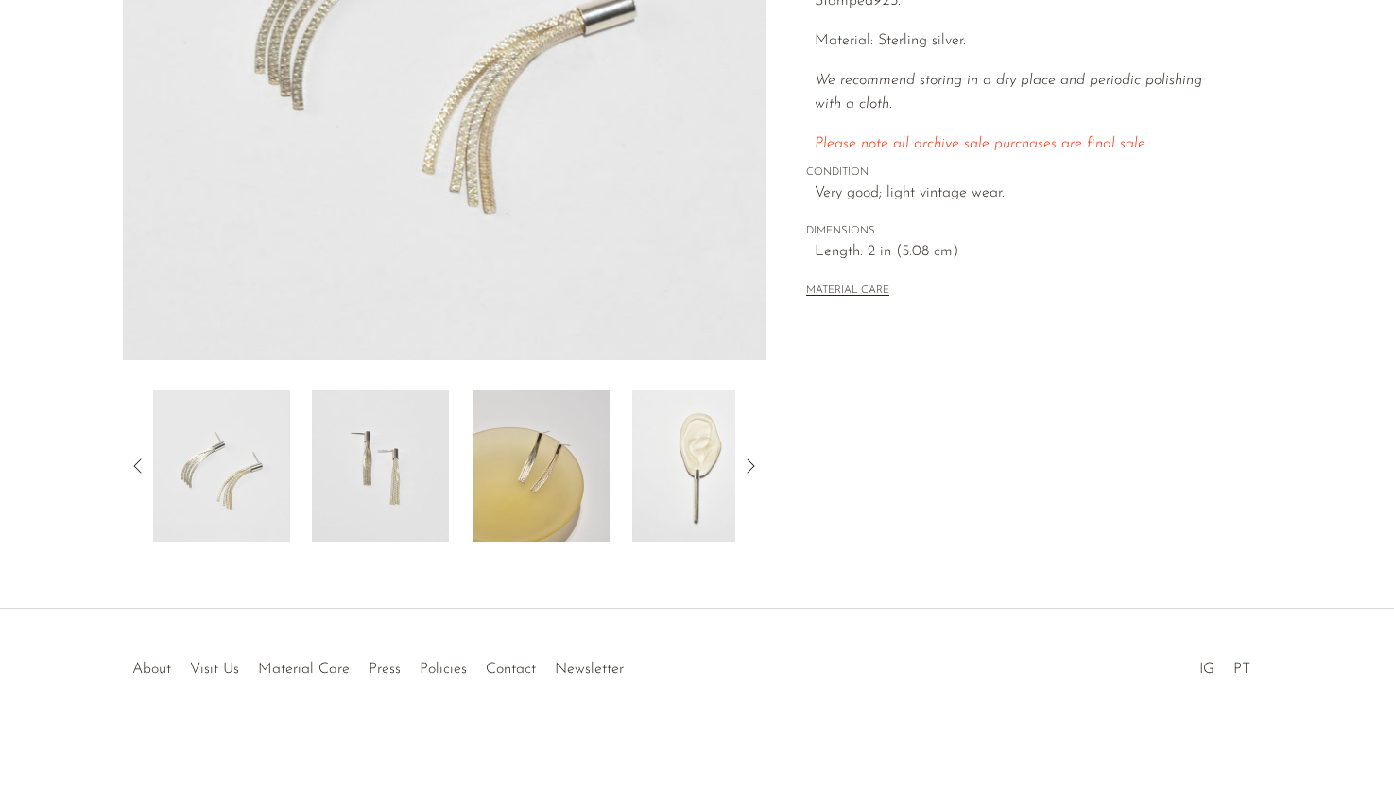
click at [539, 438] on img at bounding box center [540, 465] width 137 height 151
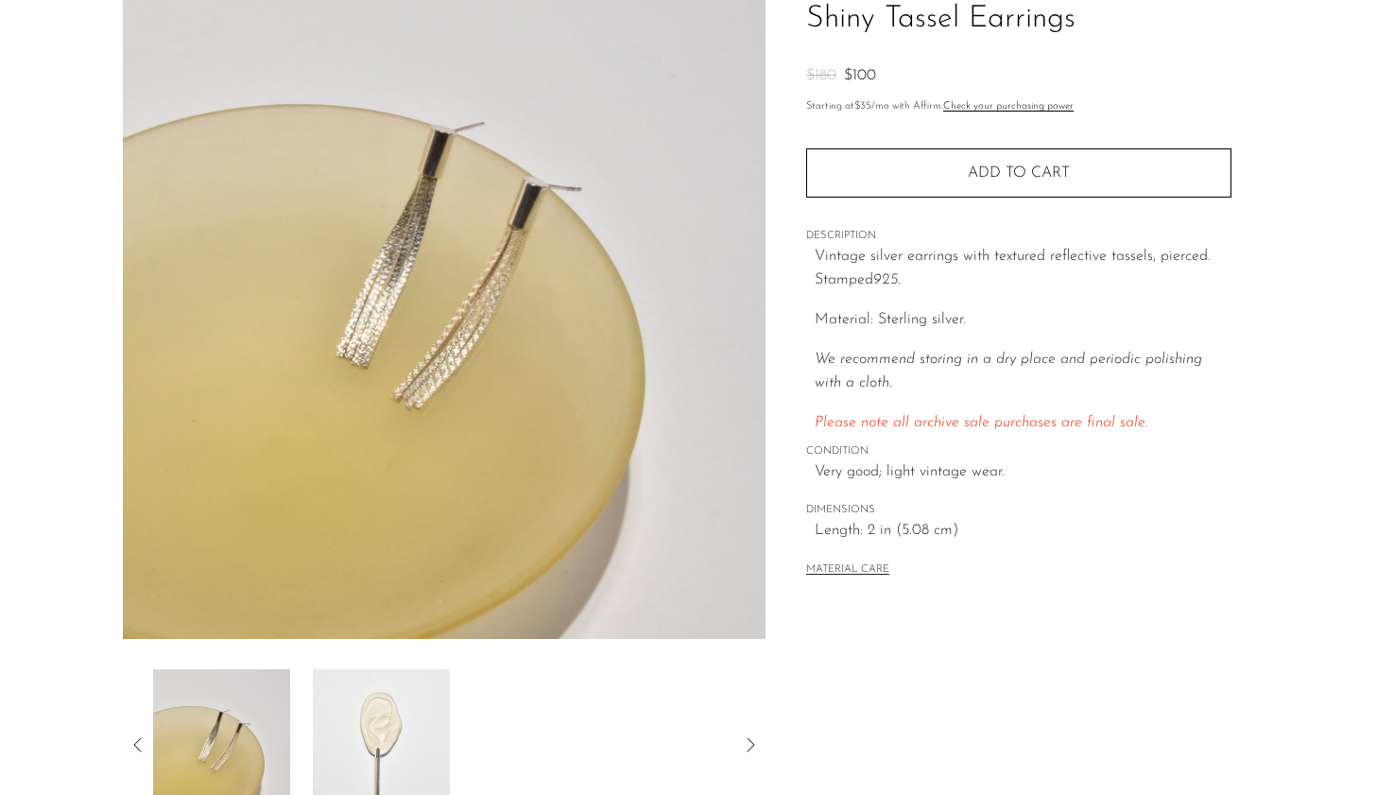
scroll to position [152, 0]
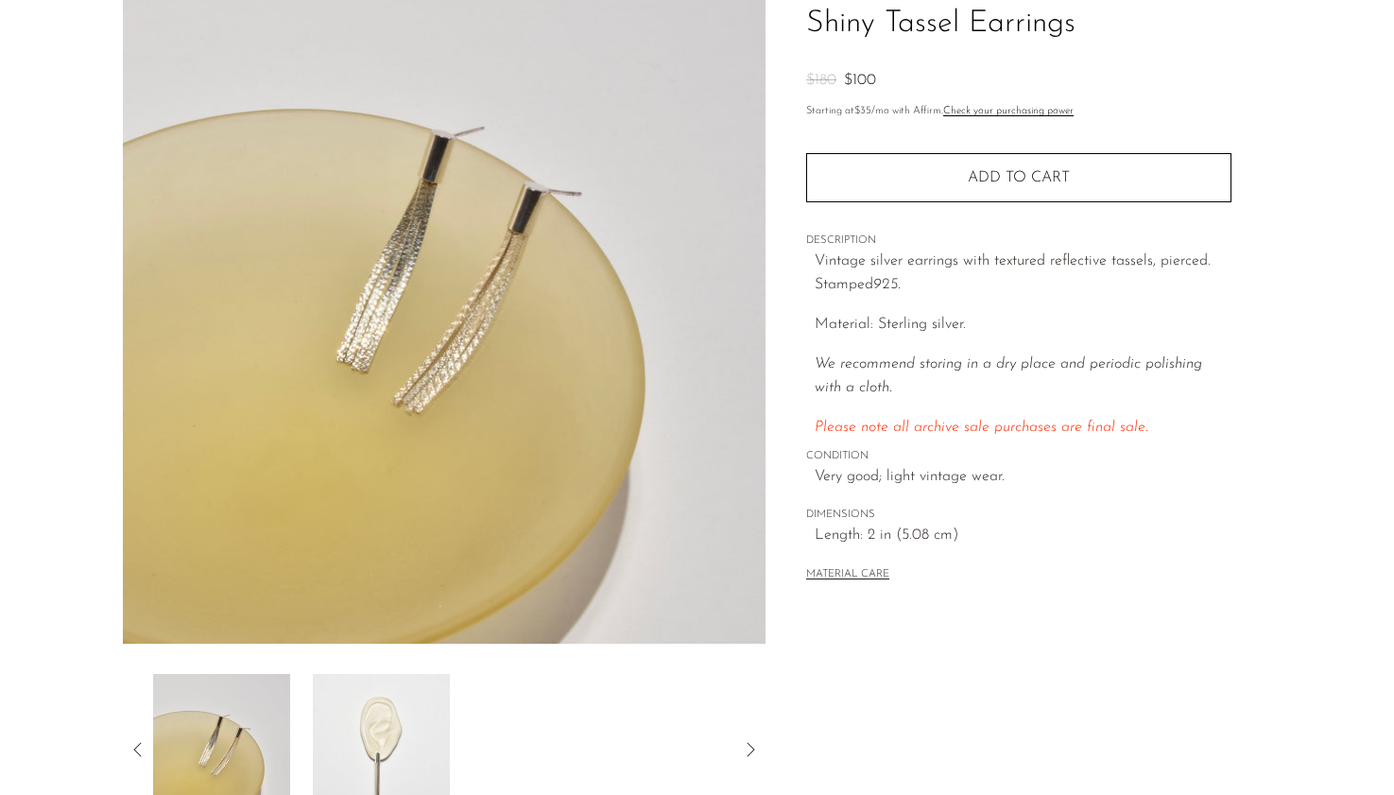
click at [368, 720] on img at bounding box center [380, 749] width 137 height 151
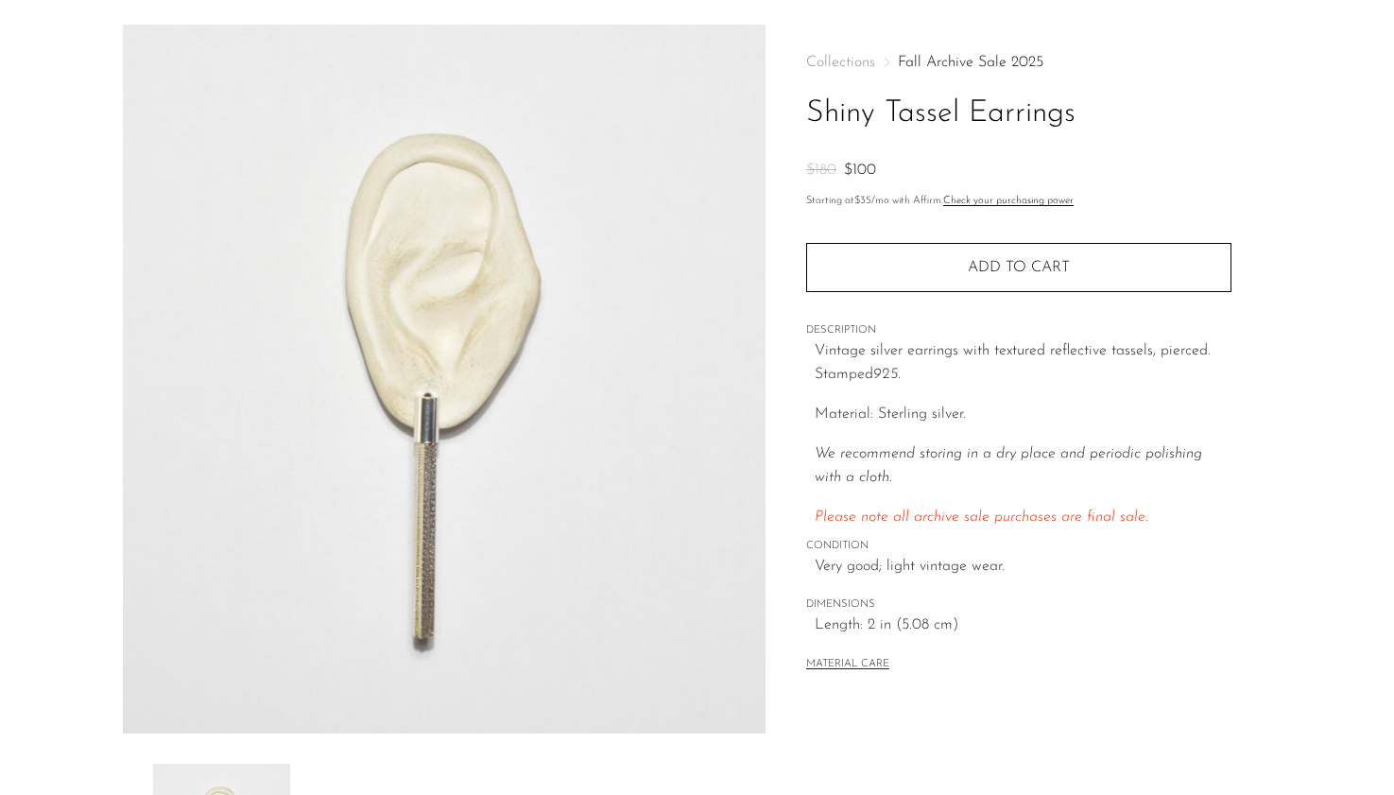
scroll to position [58, 0]
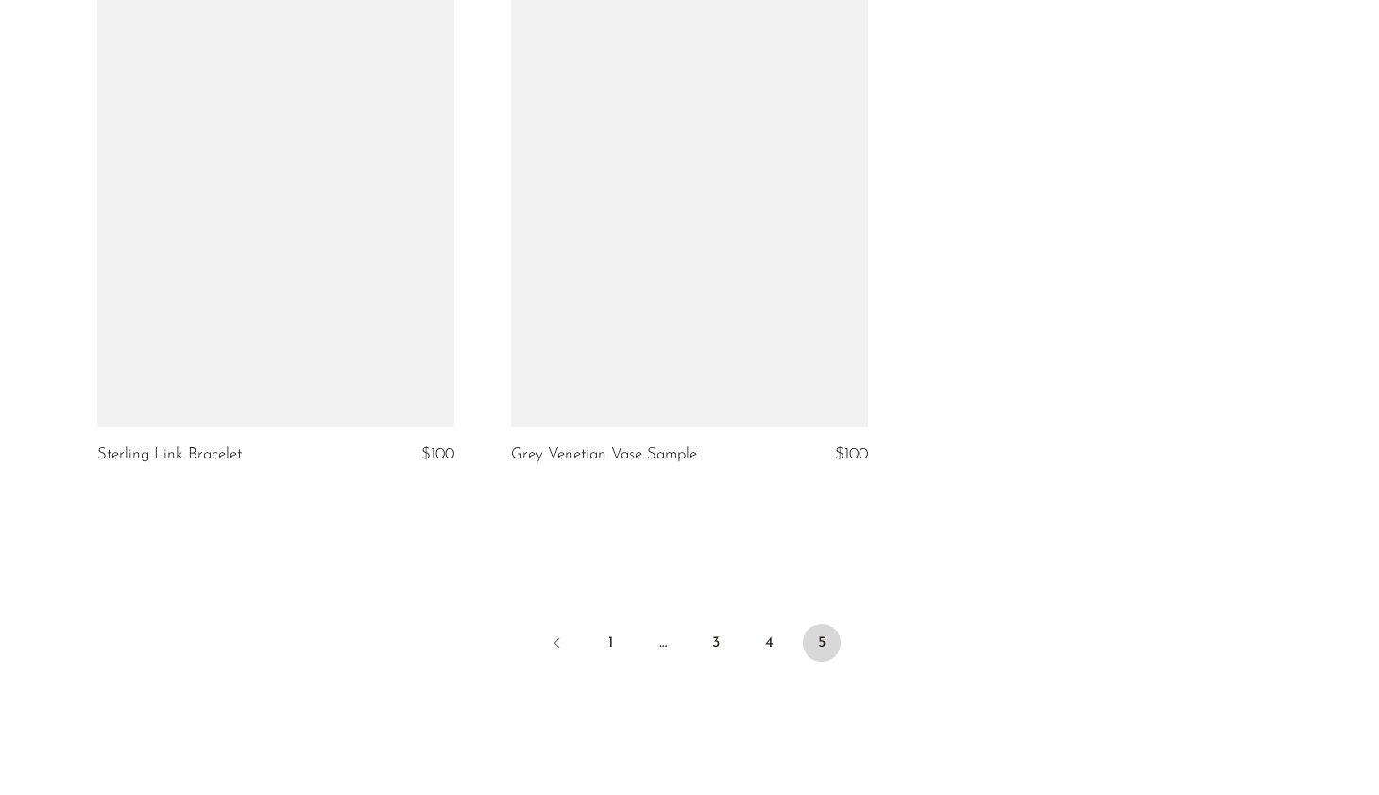
scroll to position [6232, 0]
